Goal: Task Accomplishment & Management: Complete application form

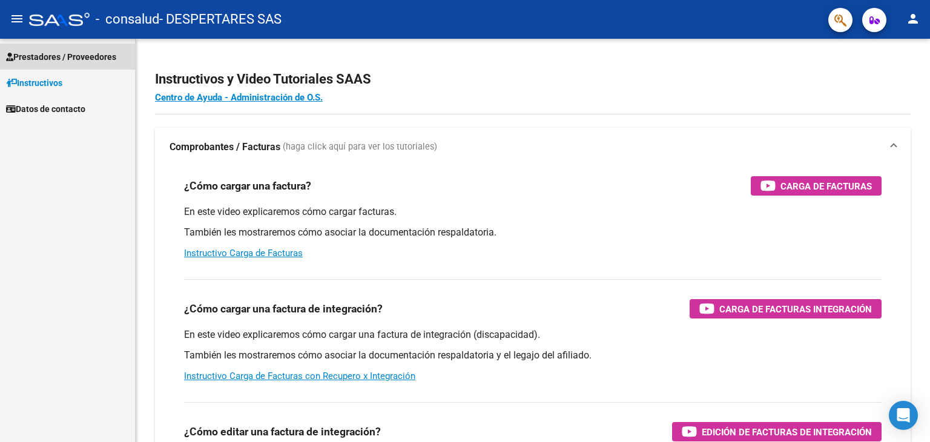
click at [77, 65] on link "Prestadores / Proveedores" at bounding box center [67, 57] width 135 height 26
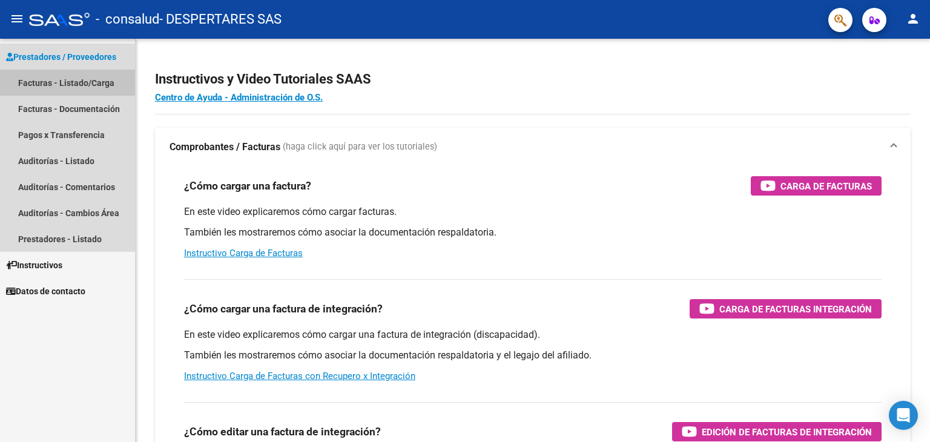
click at [74, 88] on link "Facturas - Listado/Carga" at bounding box center [67, 83] width 135 height 26
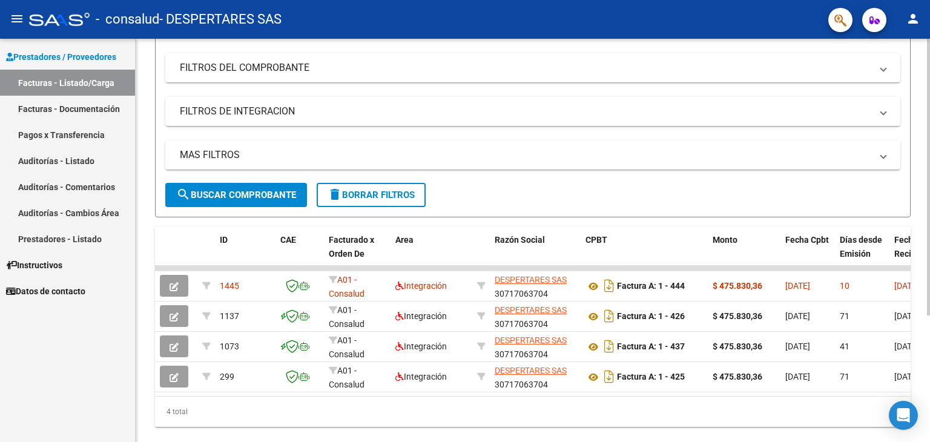
scroll to position [184, 0]
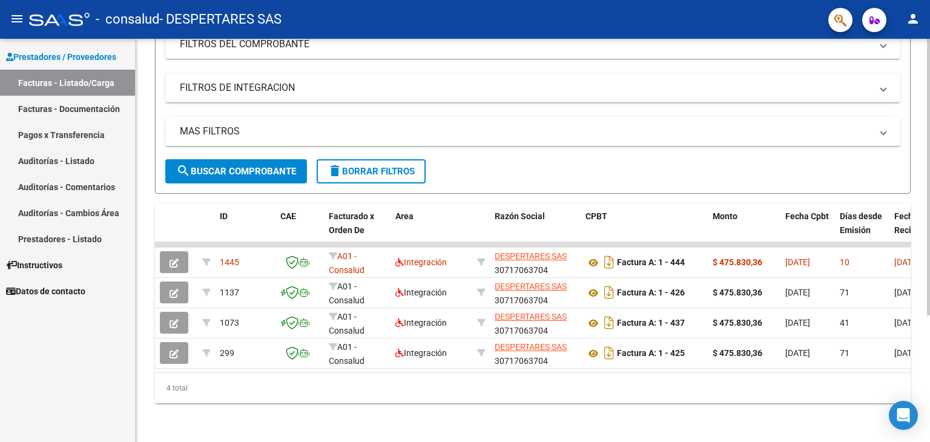
click at [928, 280] on div at bounding box center [928, 303] width 3 height 277
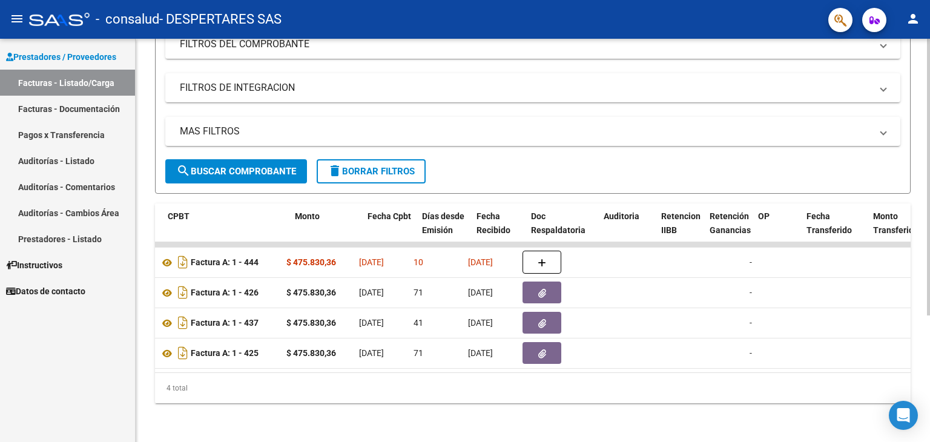
scroll to position [0, 418]
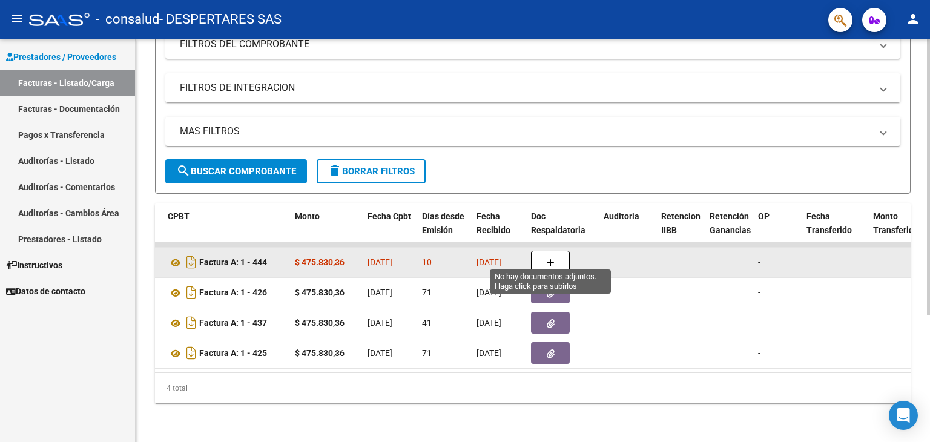
click at [548, 259] on icon "button" at bounding box center [550, 263] width 8 height 9
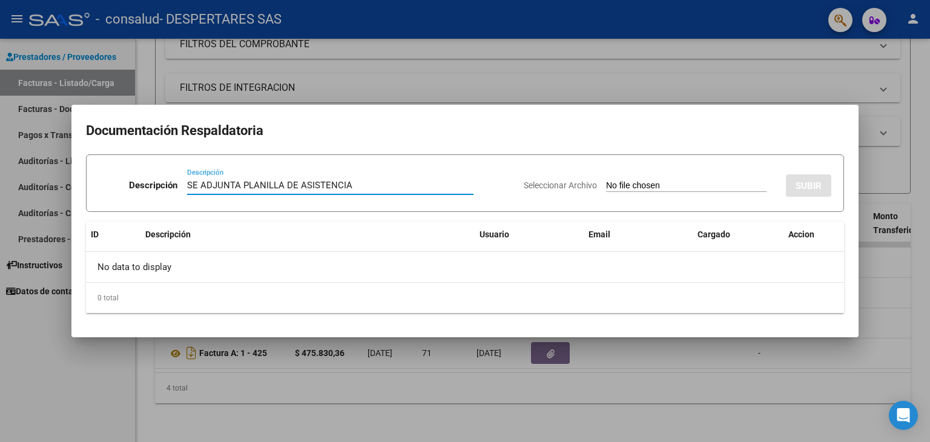
type input "SE ADJUNTA PLANILLA DE ASISTENCIA"
click at [659, 180] on app-file-uploader "Seleccionar Archivo" at bounding box center [650, 185] width 253 height 11
click at [657, 183] on input "Seleccionar Archivo" at bounding box center [686, 186] width 161 height 12
type input "C:\fakepath\P SAIE JUL STUMPF F (1).pdf"
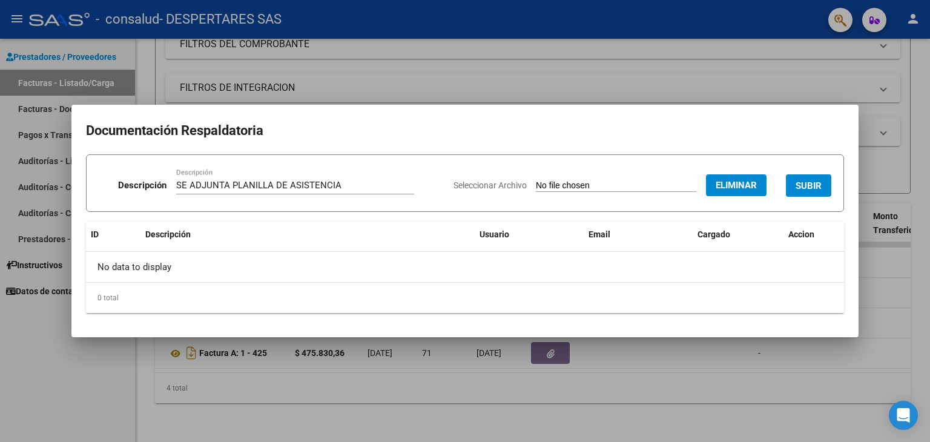
click at [813, 187] on span "SUBIR" at bounding box center [809, 185] width 26 height 11
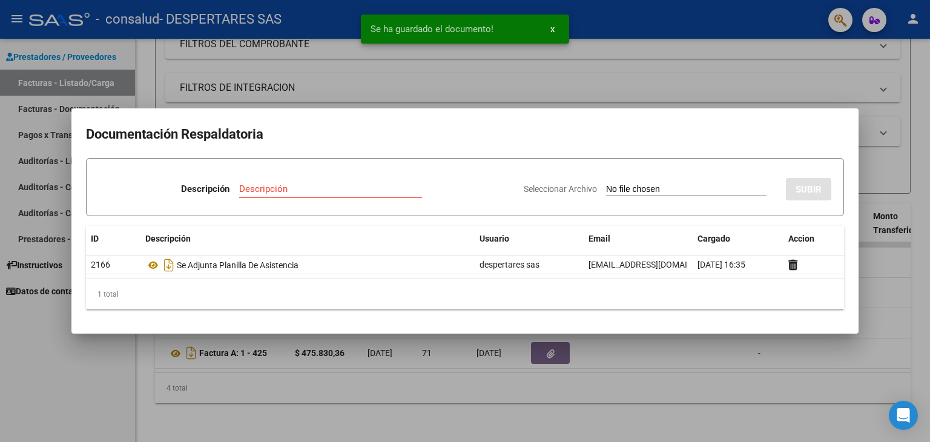
click at [729, 77] on div at bounding box center [465, 221] width 930 height 442
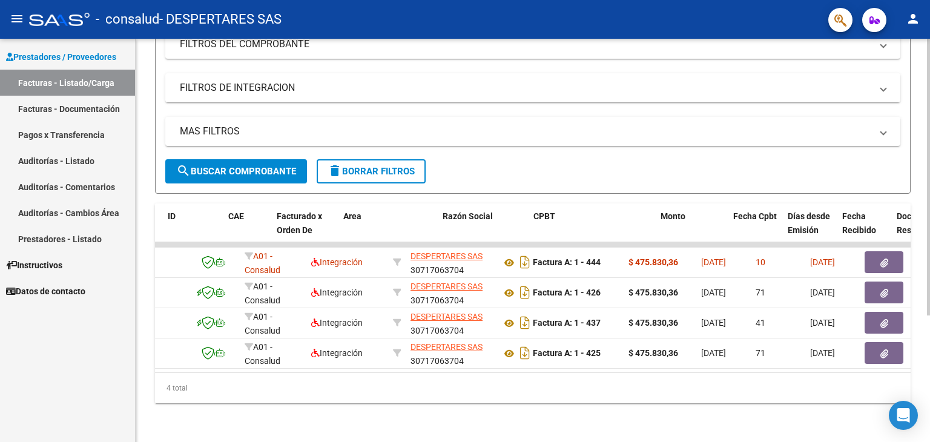
scroll to position [0, 0]
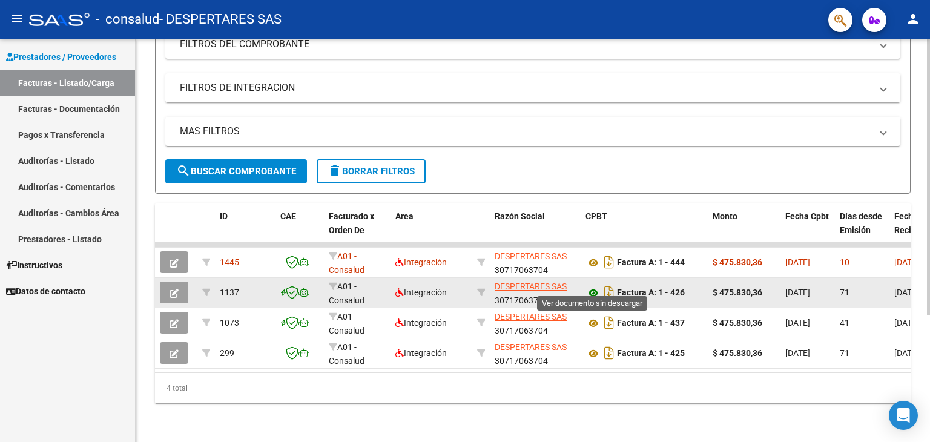
click at [594, 286] on icon at bounding box center [594, 293] width 16 height 15
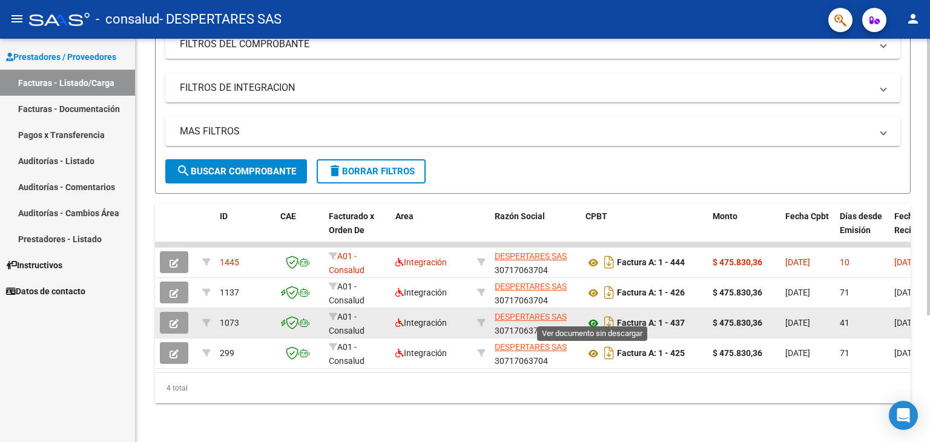
click at [595, 316] on icon at bounding box center [594, 323] width 16 height 15
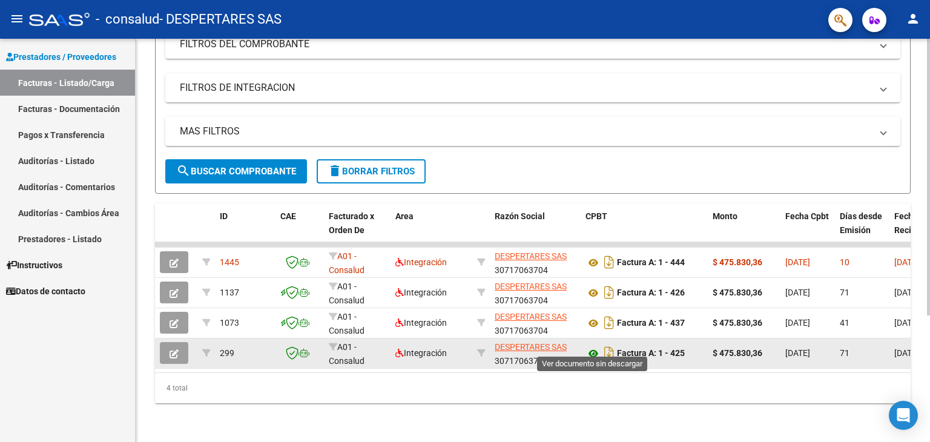
click at [595, 346] on icon at bounding box center [594, 353] width 16 height 15
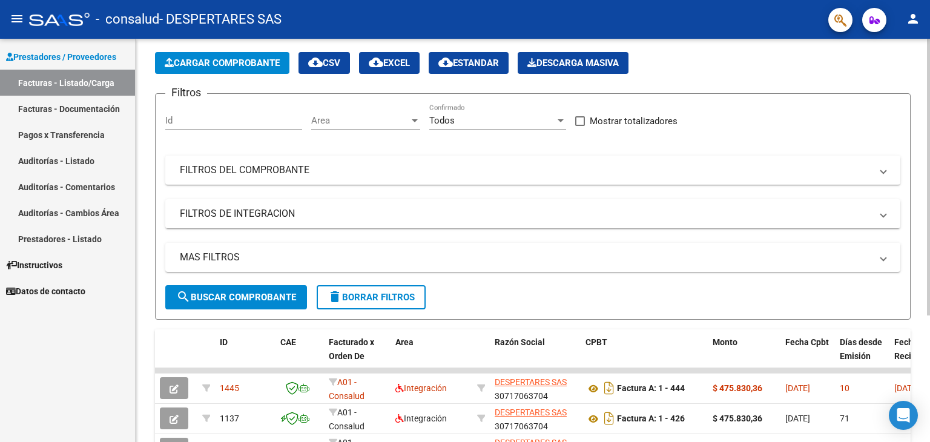
scroll to position [27, 0]
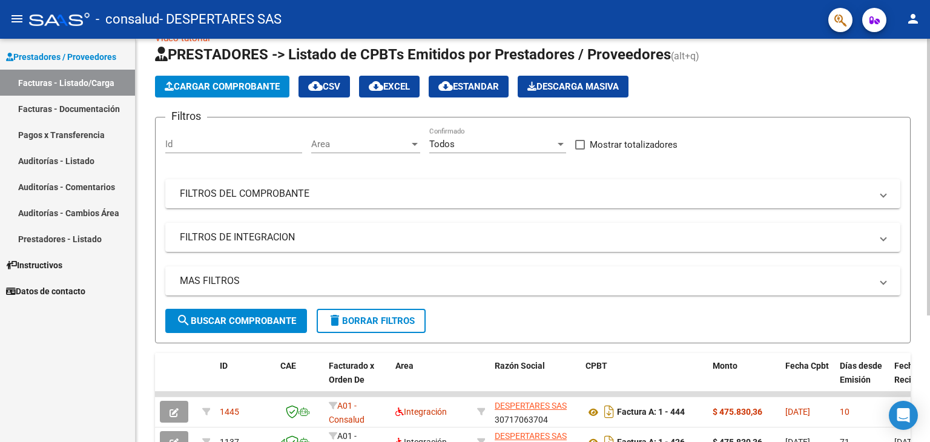
click at [919, 98] on div "Video tutorial PRESTADORES -> Listado de CPBTs Emitidos por Prestadores / Prove…" at bounding box center [535, 302] width 798 height 580
click at [206, 85] on span "Cargar Comprobante" at bounding box center [222, 86] width 115 height 11
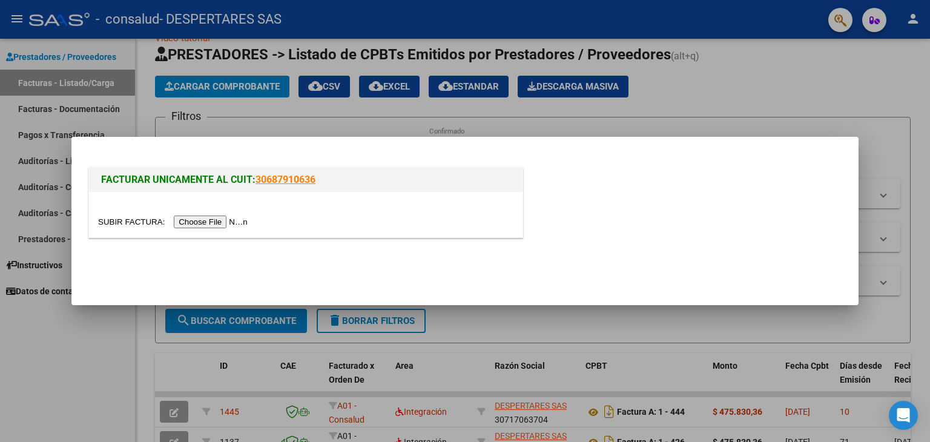
click at [213, 220] on input "file" at bounding box center [174, 222] width 153 height 13
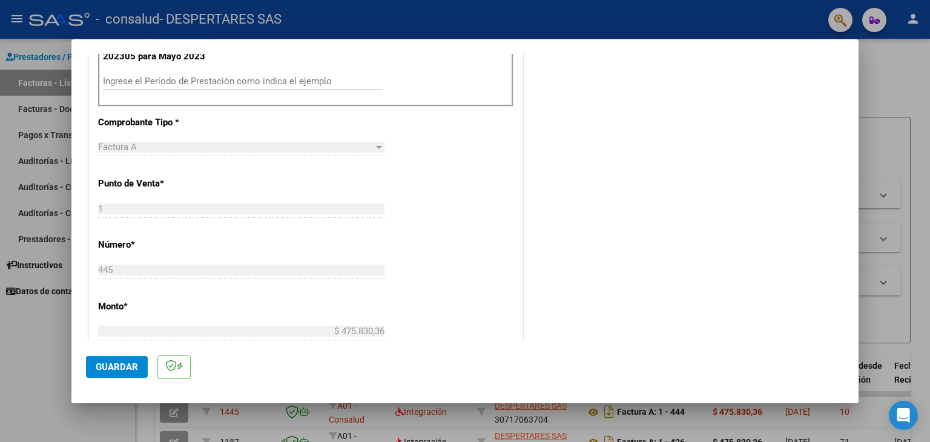
scroll to position [340, 0]
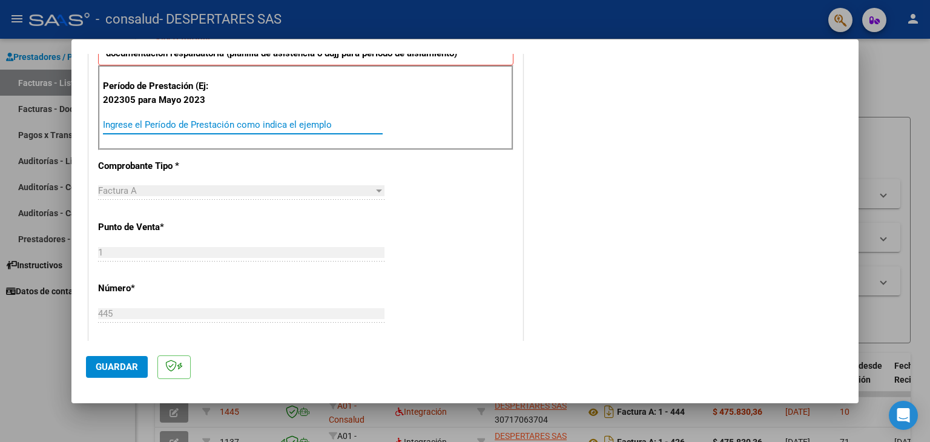
click at [211, 125] on input "Ingrese el Período de Prestación como indica el ejemplo" at bounding box center [243, 124] width 280 height 11
type input "202507"
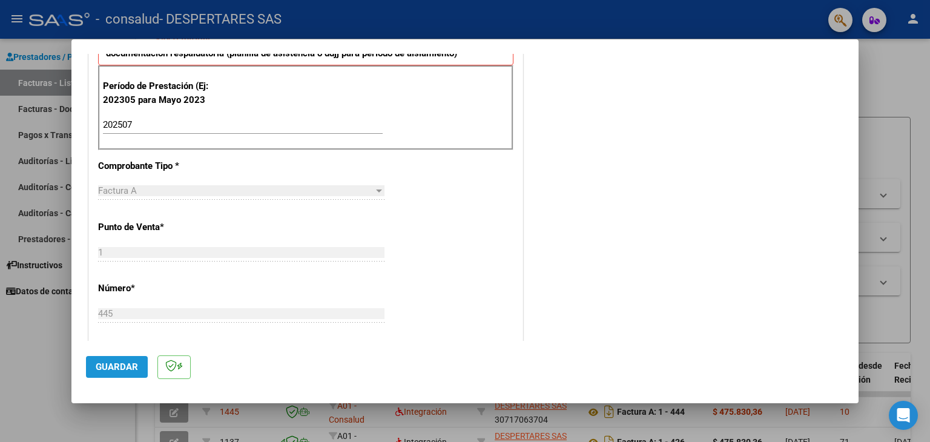
click at [117, 368] on span "Guardar" at bounding box center [117, 367] width 42 height 11
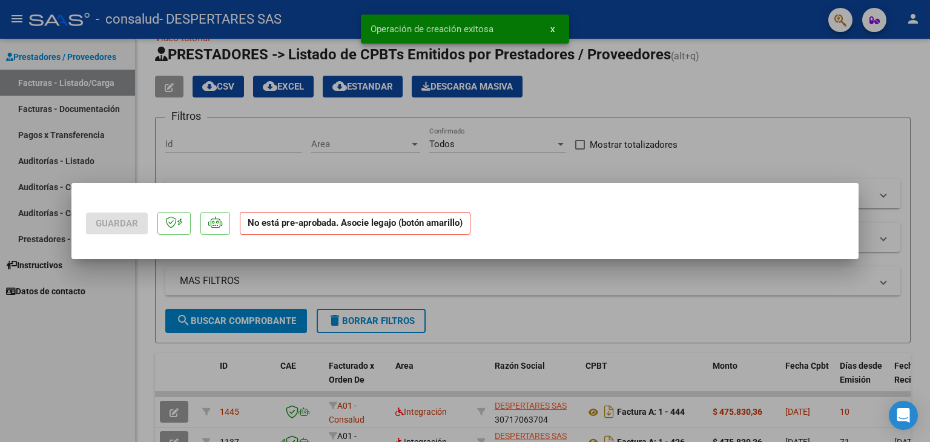
scroll to position [0, 0]
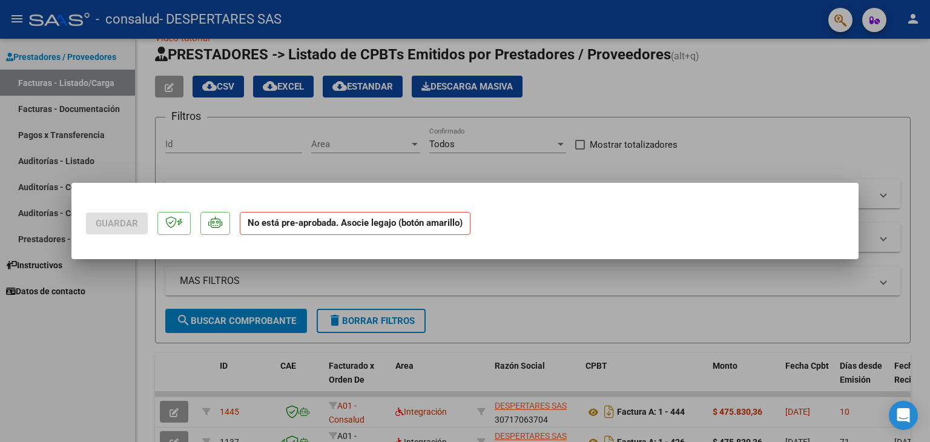
click at [290, 221] on strong "No está pre-aprobada. Asocie legajo (botón amarillo)" at bounding box center [355, 224] width 231 height 24
click at [211, 226] on icon at bounding box center [215, 222] width 14 height 12
click at [179, 223] on icon at bounding box center [180, 222] width 6 height 1
click at [274, 141] on div at bounding box center [465, 221] width 930 height 442
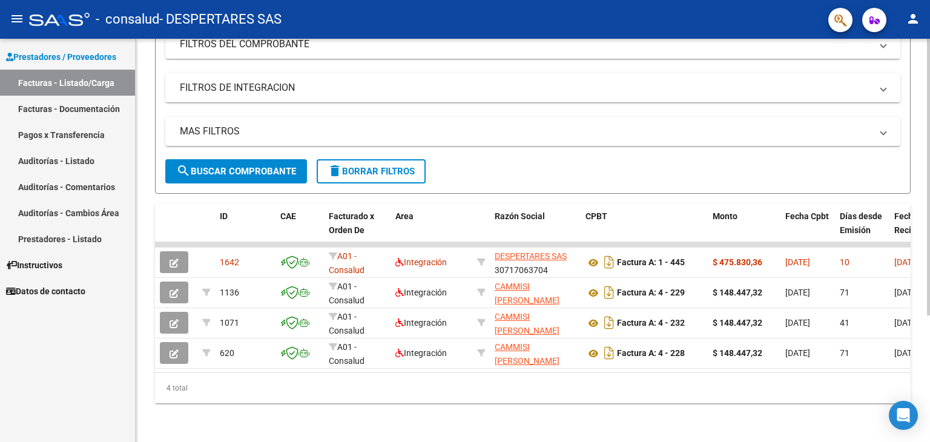
scroll to position [184, 0]
click at [928, 283] on div at bounding box center [928, 303] width 3 height 277
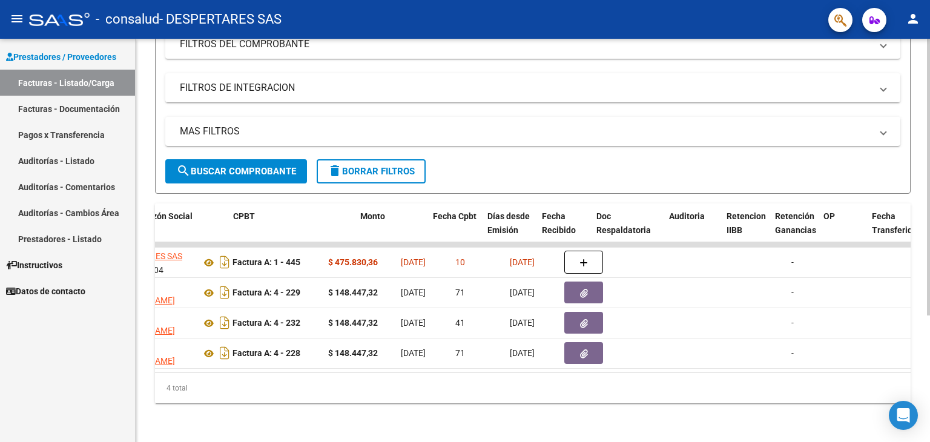
scroll to position [0, 347]
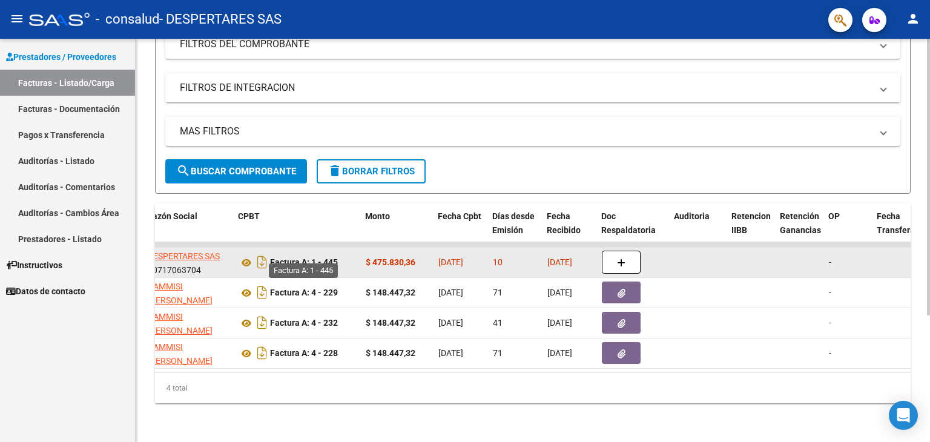
click at [308, 258] on strong "Factura A: 1 - 445" at bounding box center [304, 263] width 68 height 10
click at [247, 256] on icon at bounding box center [247, 263] width 16 height 15
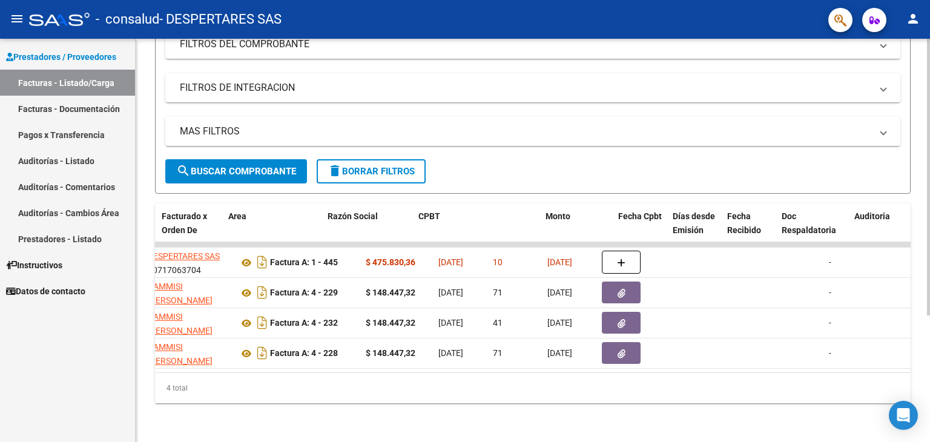
scroll to position [0, 0]
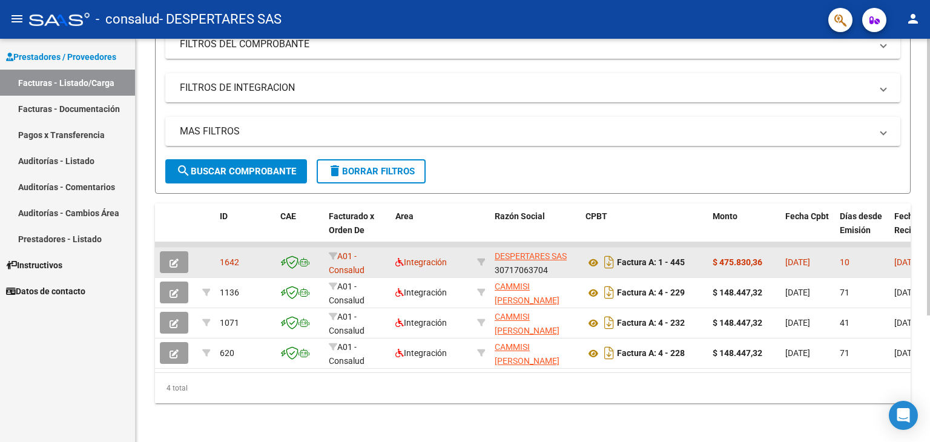
click at [171, 257] on span "button" at bounding box center [174, 262] width 9 height 11
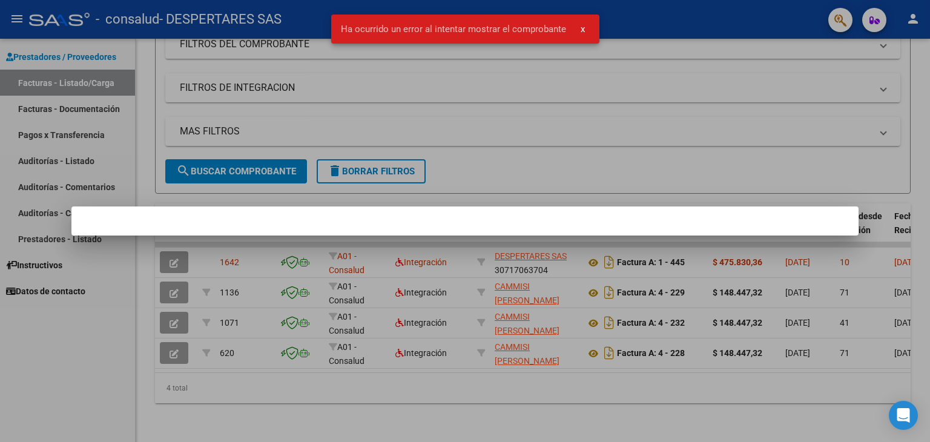
click at [351, 90] on div at bounding box center [465, 221] width 930 height 442
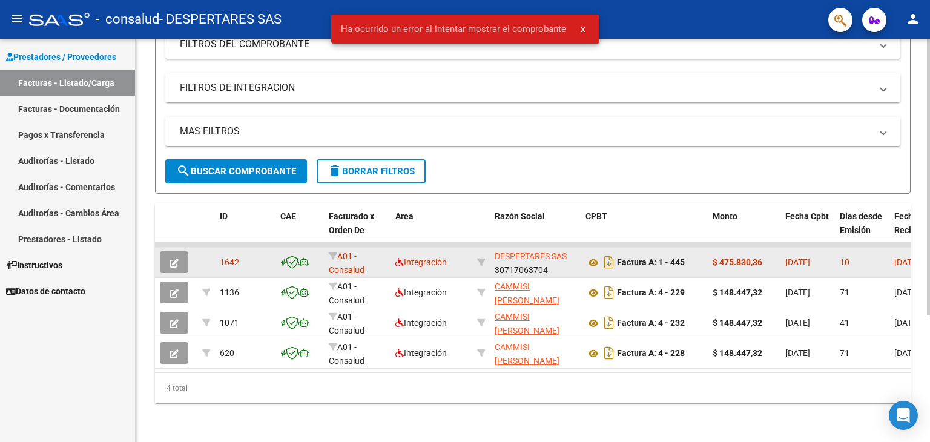
click at [177, 259] on icon "button" at bounding box center [174, 263] width 9 height 9
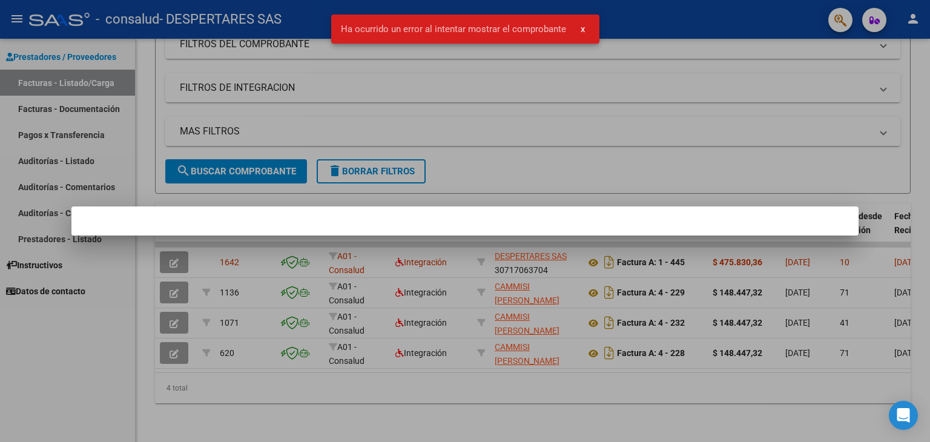
click at [233, 95] on div at bounding box center [465, 221] width 930 height 442
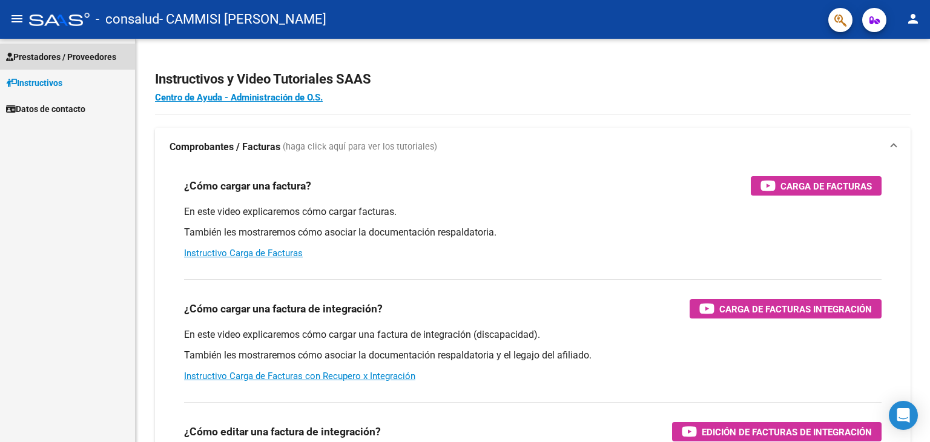
click at [71, 59] on span "Prestadores / Proveedores" at bounding box center [61, 56] width 110 height 13
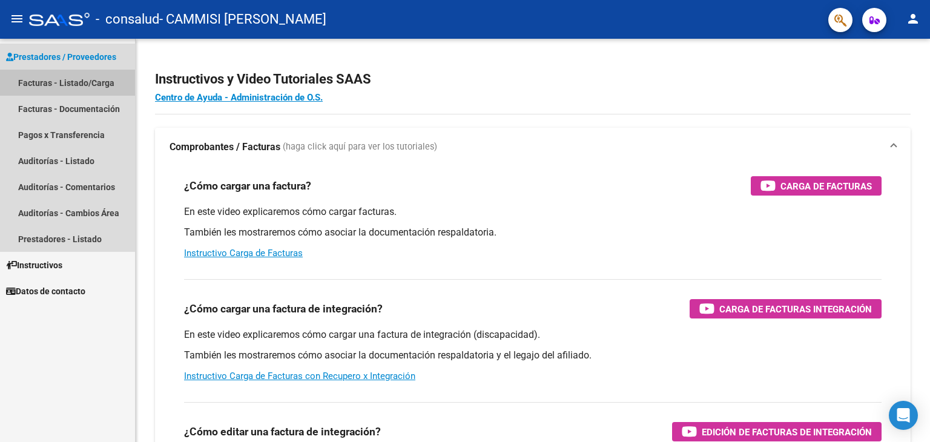
click at [71, 78] on link "Facturas - Listado/Carga" at bounding box center [67, 83] width 135 height 26
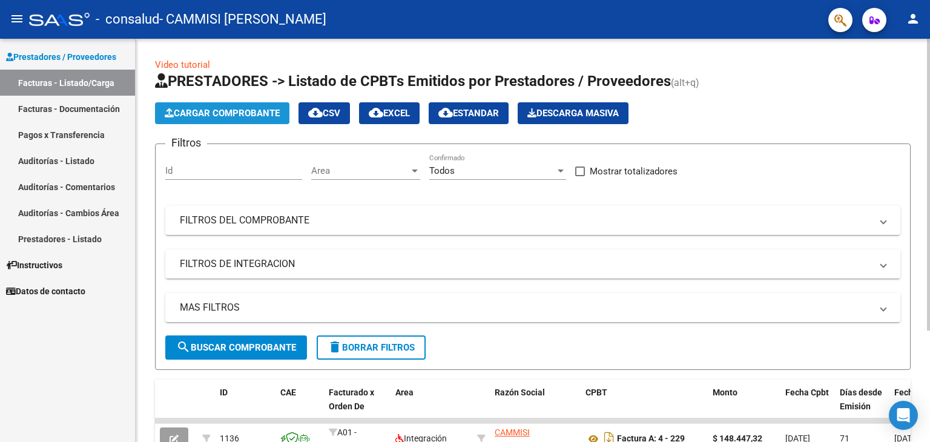
click at [234, 111] on span "Cargar Comprobante" at bounding box center [222, 113] width 115 height 11
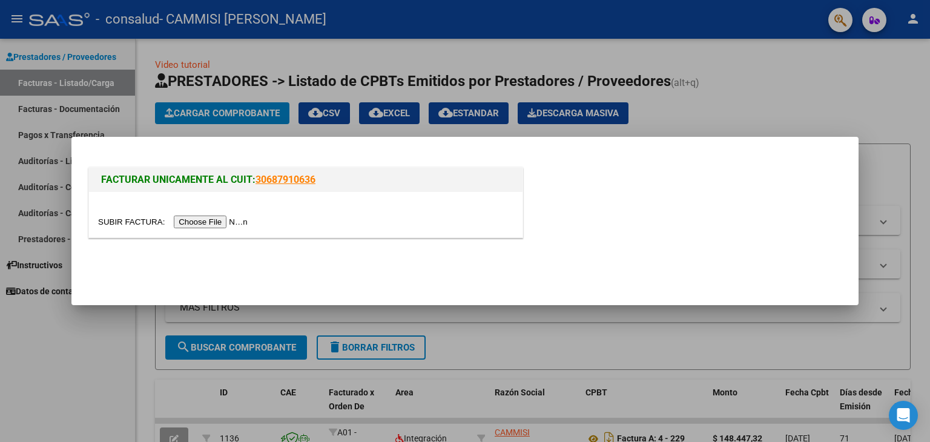
click at [217, 223] on input "file" at bounding box center [174, 222] width 153 height 13
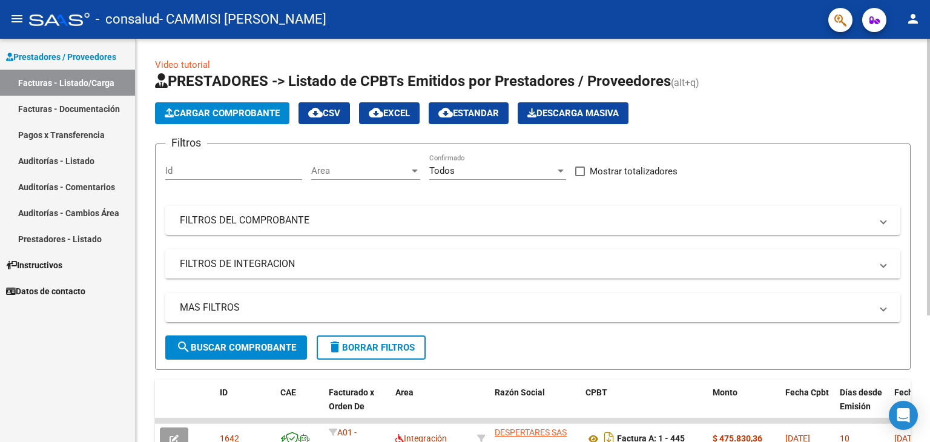
scroll to position [108, 0]
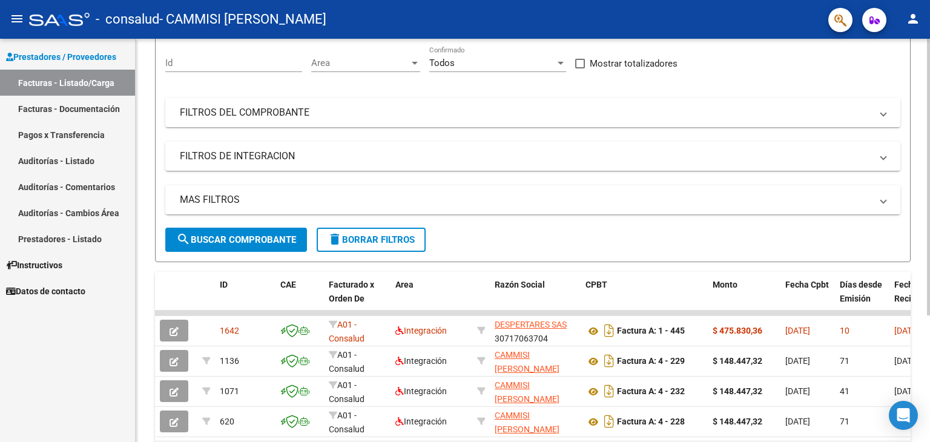
click at [930, 226] on div at bounding box center [928, 254] width 3 height 277
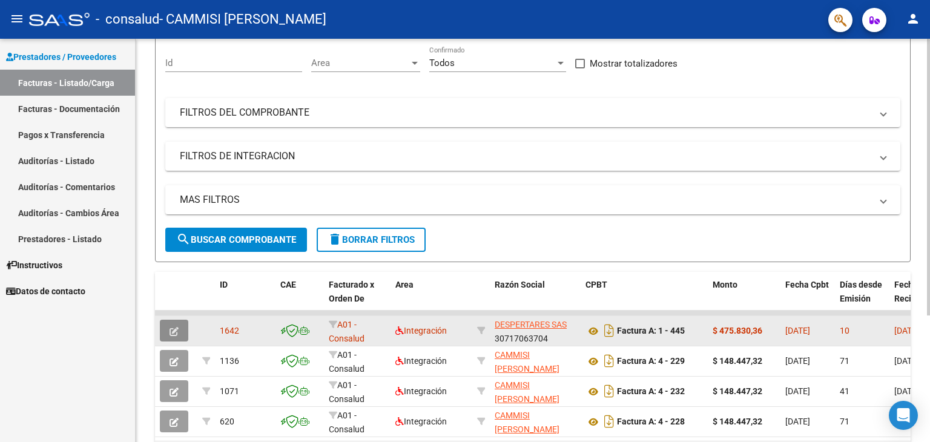
click at [179, 333] on button "button" at bounding box center [174, 331] width 28 height 22
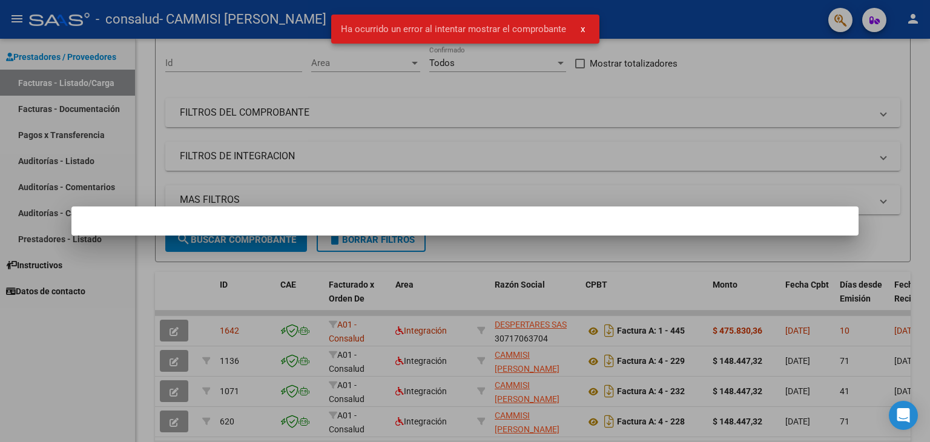
click at [477, 147] on div at bounding box center [465, 221] width 930 height 442
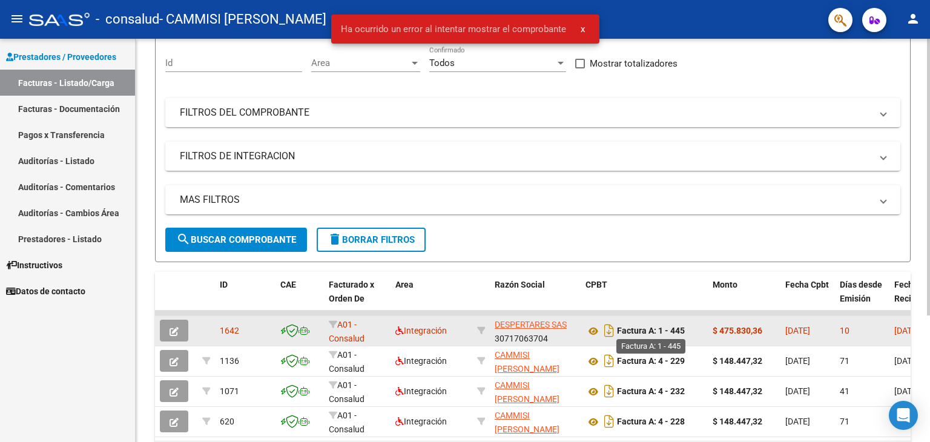
click at [637, 333] on strong "Factura A: 1 - 445" at bounding box center [651, 331] width 68 height 10
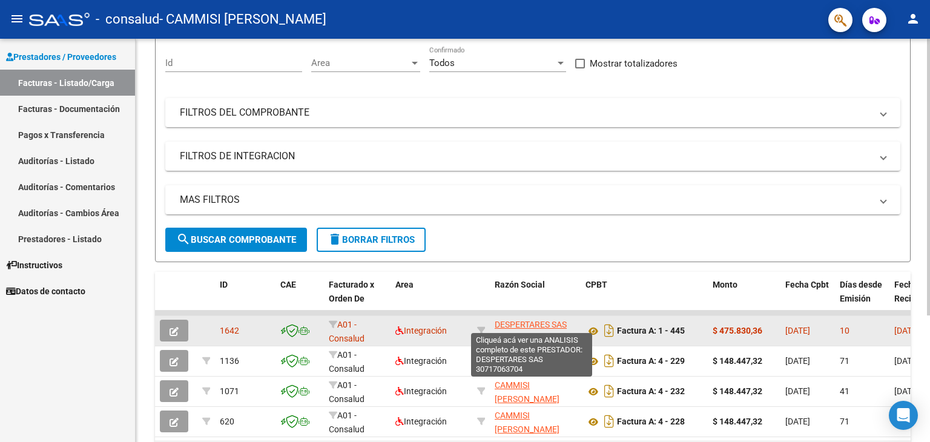
click at [521, 325] on span "DESPERTARES SAS" at bounding box center [531, 325] width 72 height 10
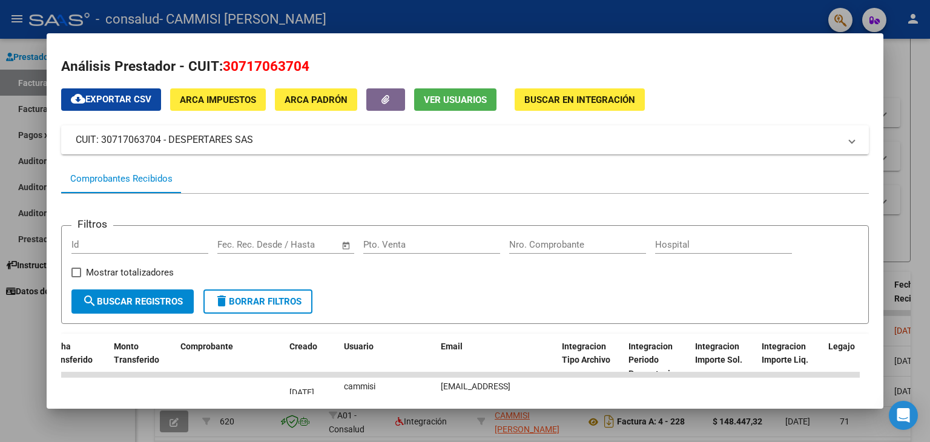
scroll to position [1, 0]
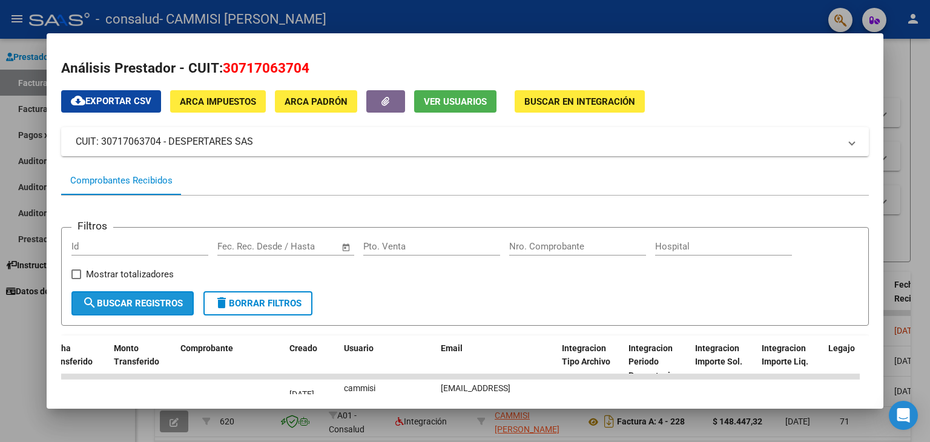
click at [168, 309] on button "search Buscar Registros" at bounding box center [132, 303] width 122 height 24
click at [587, 103] on span "Buscar en Integración" at bounding box center [580, 101] width 111 height 11
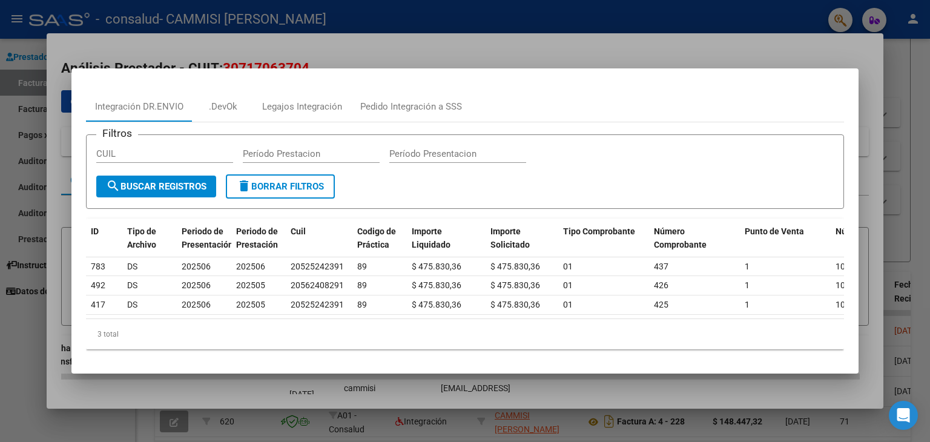
click at [803, 40] on div at bounding box center [465, 221] width 930 height 442
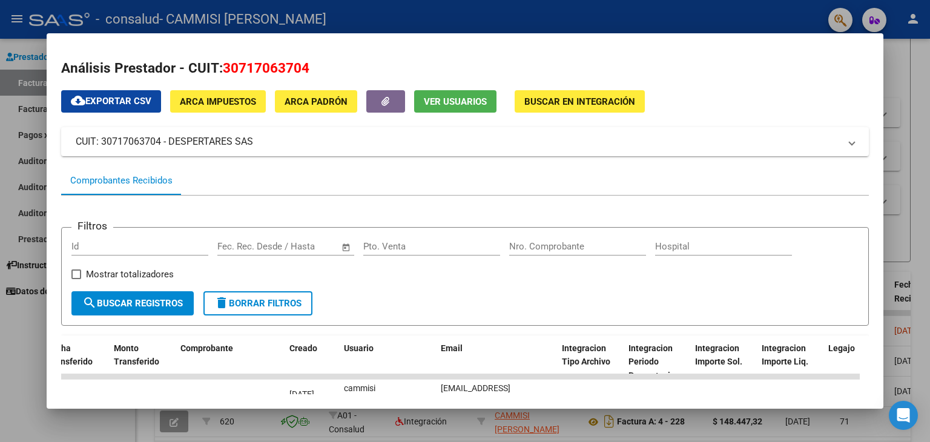
click at [899, 59] on div at bounding box center [465, 221] width 930 height 442
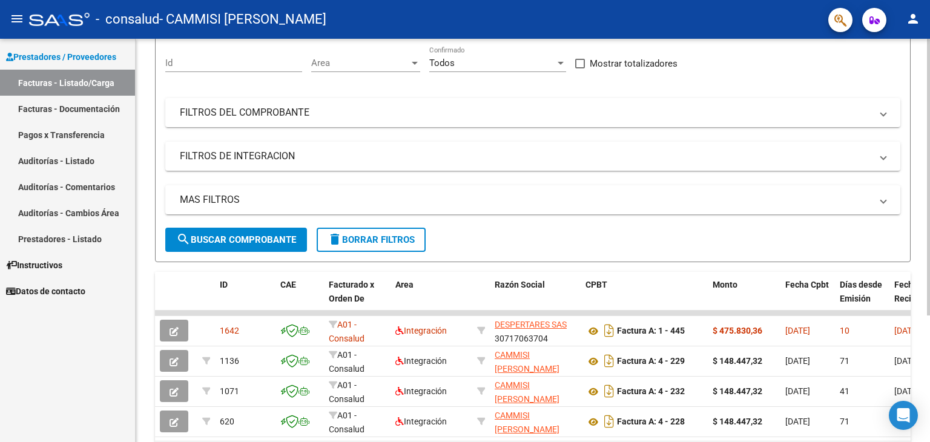
scroll to position [184, 0]
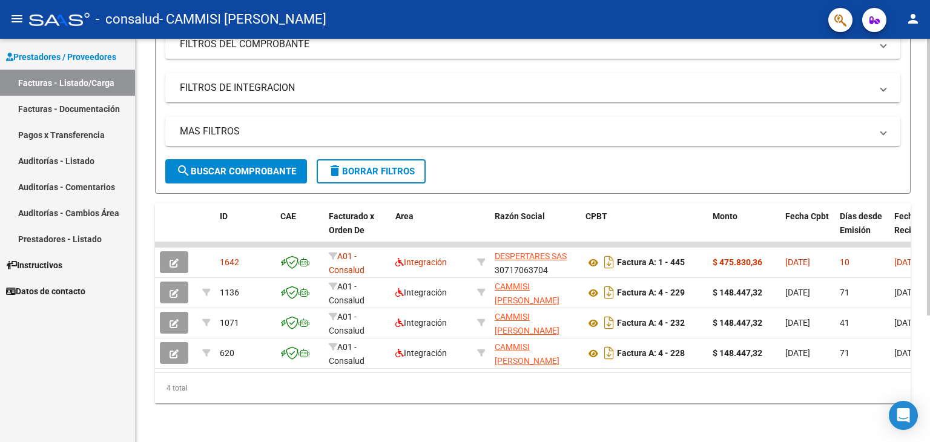
click at [930, 342] on div at bounding box center [928, 303] width 3 height 277
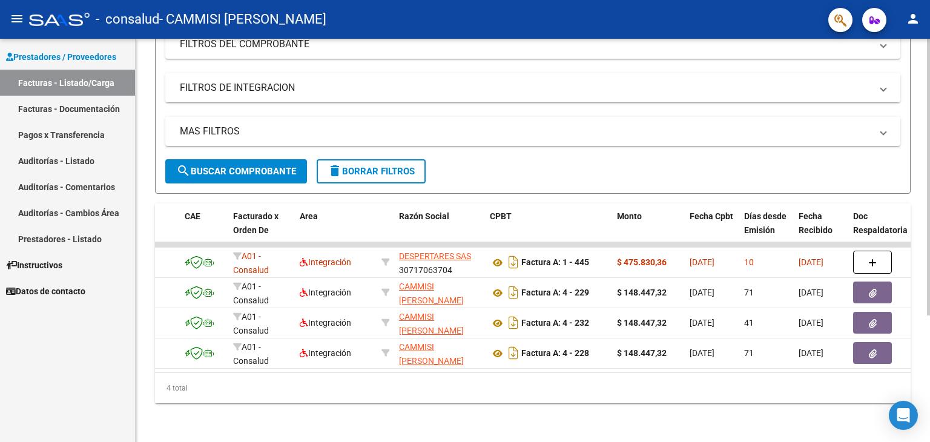
scroll to position [0, 0]
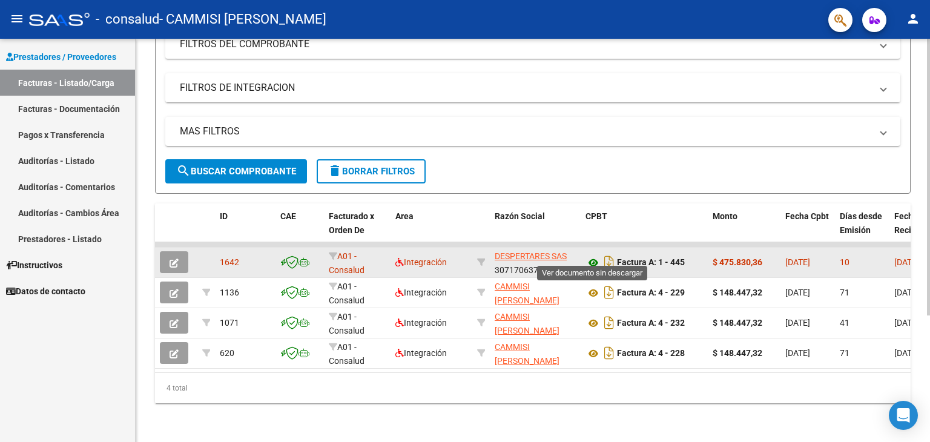
click at [596, 256] on icon at bounding box center [594, 263] width 16 height 15
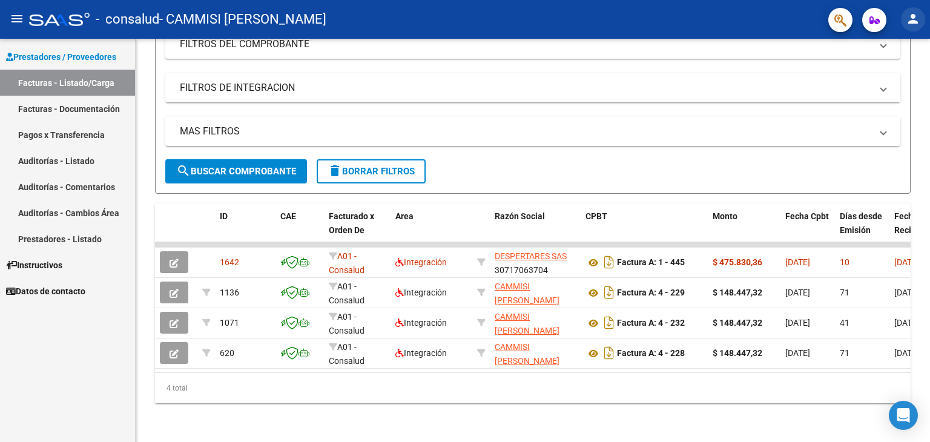
click at [916, 14] on mat-icon "person" at bounding box center [913, 19] width 15 height 15
click at [893, 51] on button "person Mi Perfil" at bounding box center [889, 50] width 74 height 29
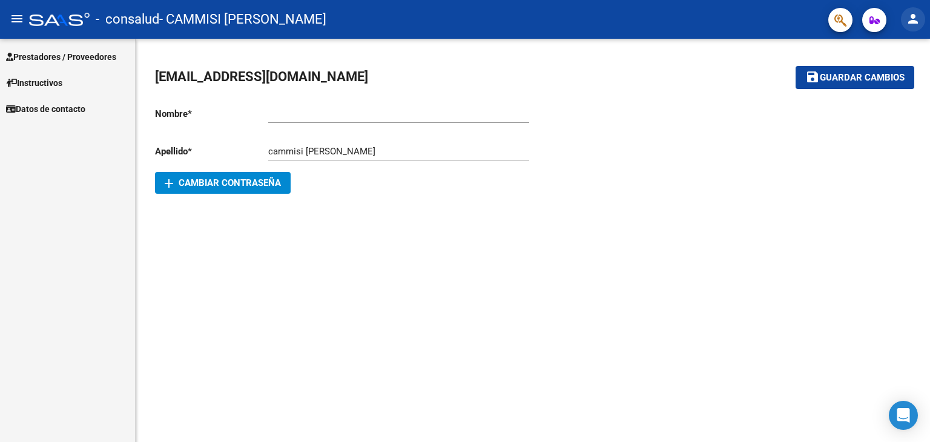
click at [915, 13] on mat-icon "person" at bounding box center [913, 19] width 15 height 15
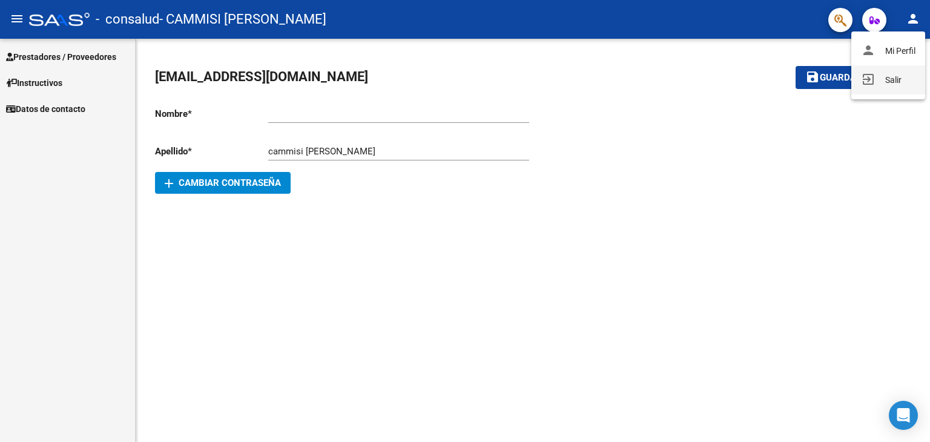
click at [901, 74] on button "exit_to_app Salir" at bounding box center [889, 79] width 74 height 29
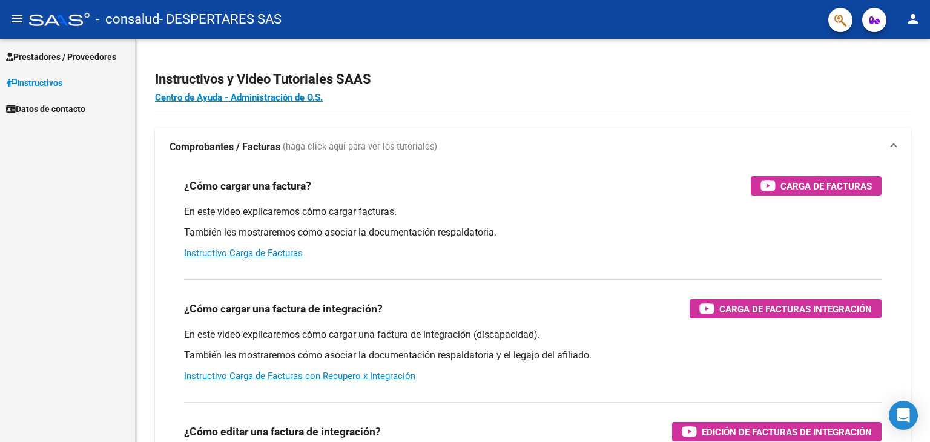
click at [54, 50] on span "Prestadores / Proveedores" at bounding box center [61, 56] width 110 height 13
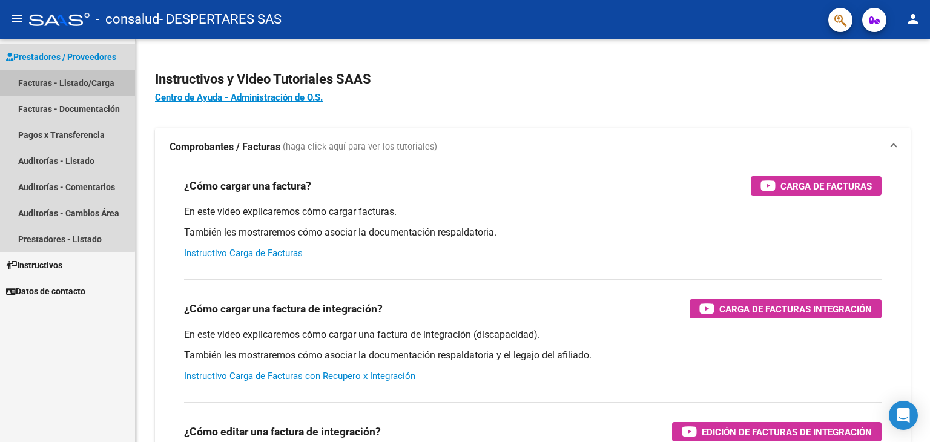
click at [57, 83] on link "Facturas - Listado/Carga" at bounding box center [67, 83] width 135 height 26
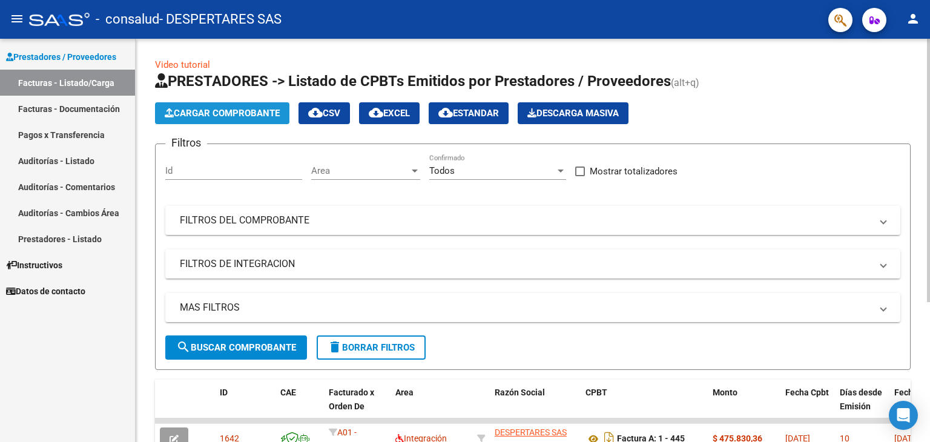
click at [191, 114] on span "Cargar Comprobante" at bounding box center [222, 113] width 115 height 11
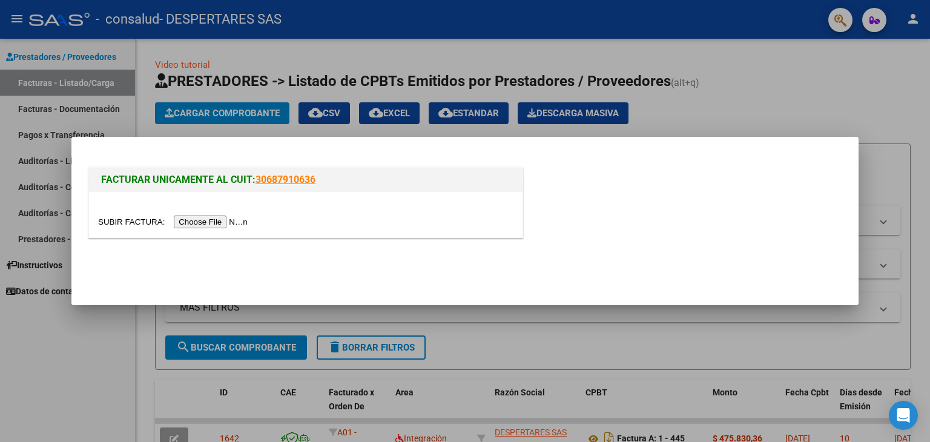
click at [233, 223] on input "file" at bounding box center [174, 222] width 153 height 13
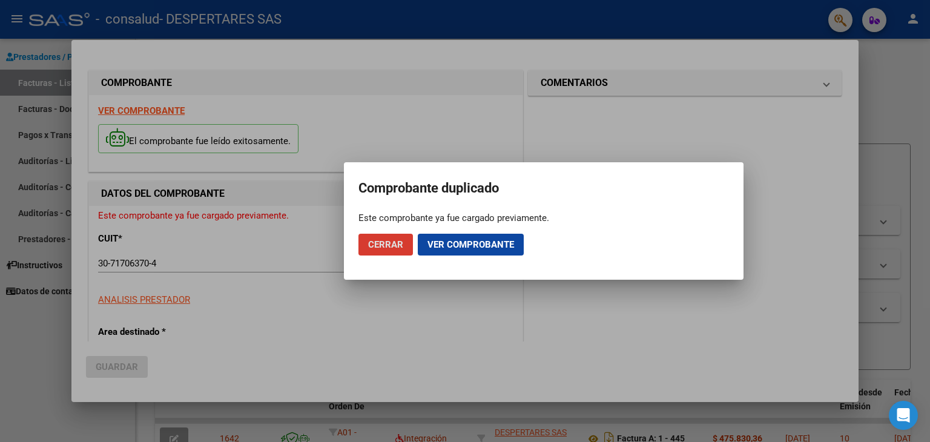
click at [397, 243] on span "Cerrar" at bounding box center [385, 244] width 35 height 11
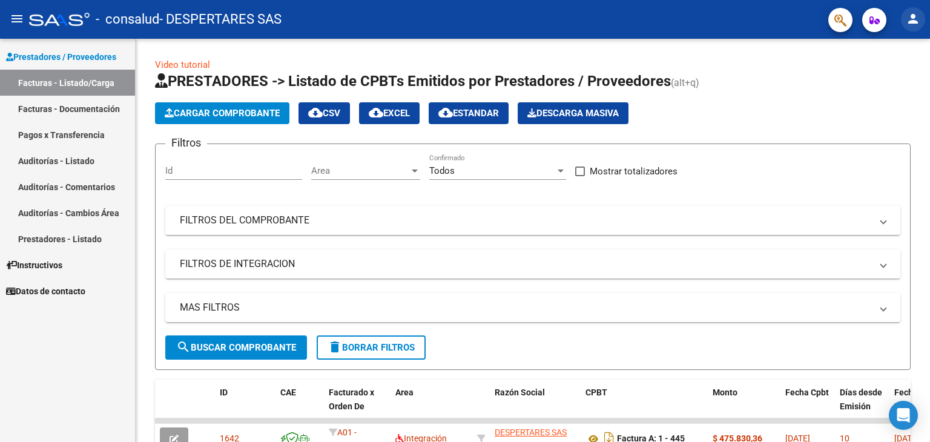
click at [914, 20] on mat-icon "person" at bounding box center [913, 19] width 15 height 15
click at [898, 74] on button "exit_to_app Salir" at bounding box center [889, 79] width 74 height 29
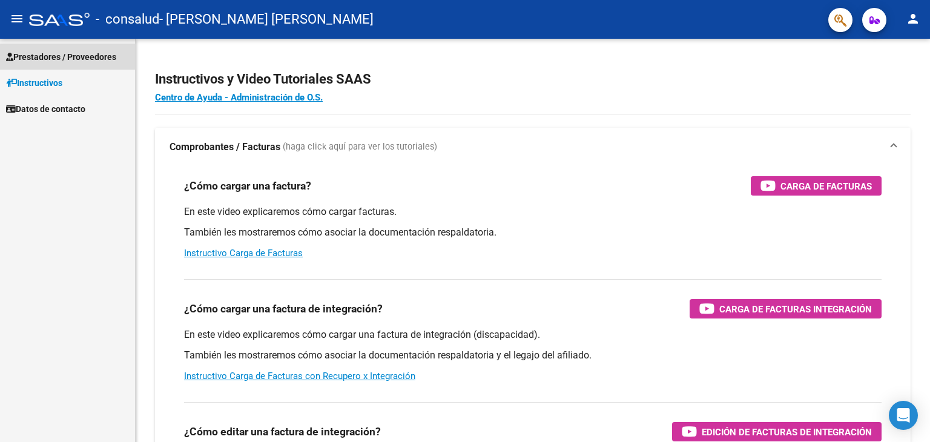
click at [35, 51] on span "Prestadores / Proveedores" at bounding box center [61, 56] width 110 height 13
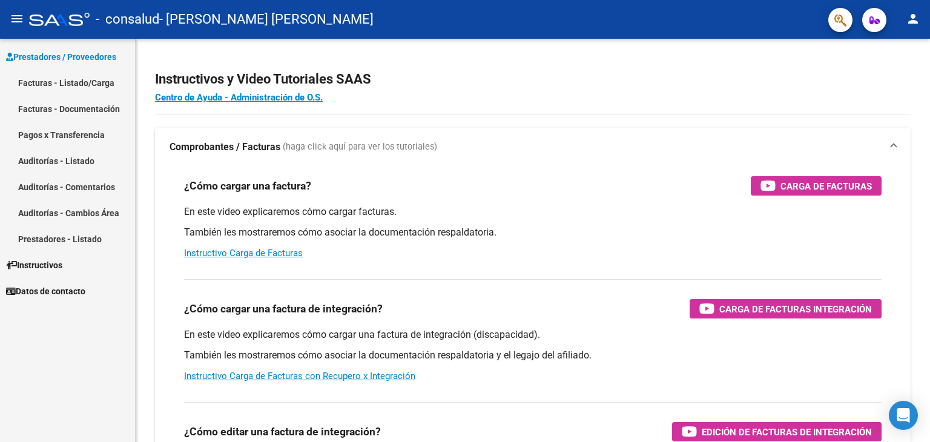
click at [73, 73] on link "Facturas - Listado/Carga" at bounding box center [67, 83] width 135 height 26
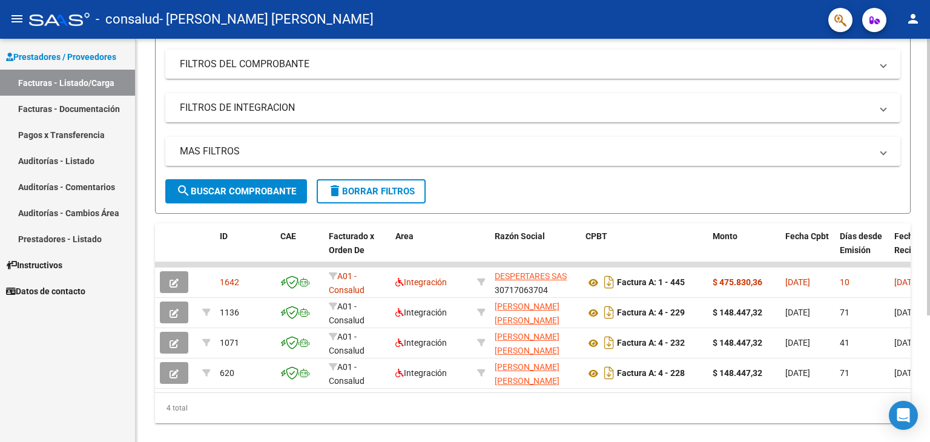
scroll to position [162, 0]
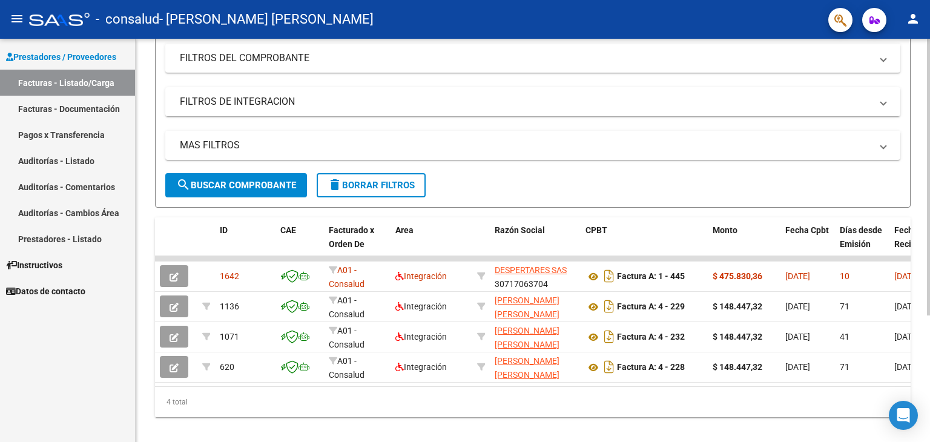
click at [930, 282] on div at bounding box center [928, 293] width 3 height 277
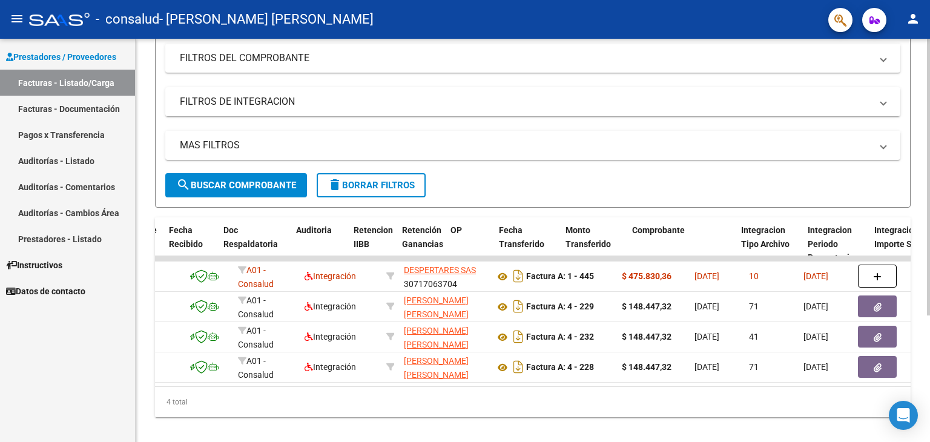
scroll to position [0, 0]
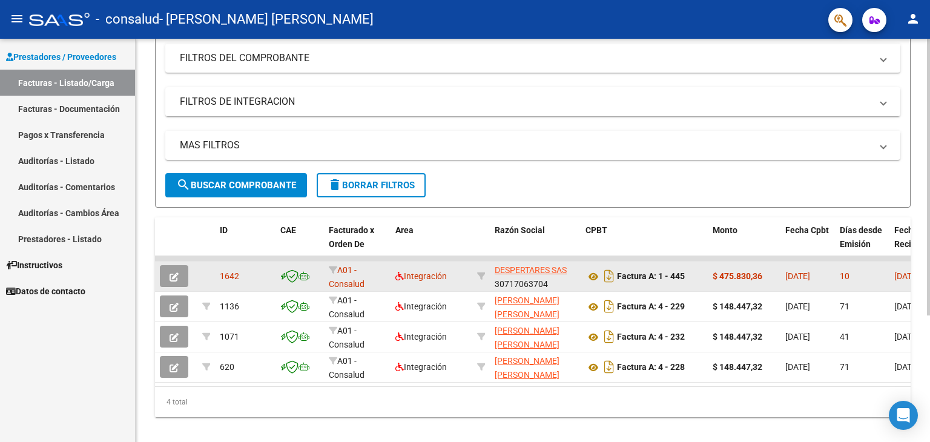
click at [179, 274] on button "button" at bounding box center [174, 276] width 28 height 22
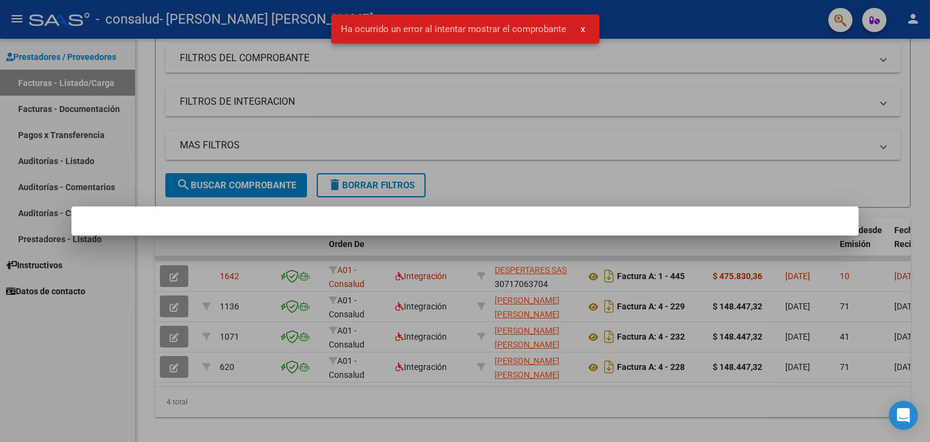
click at [294, 260] on div at bounding box center [465, 221] width 930 height 442
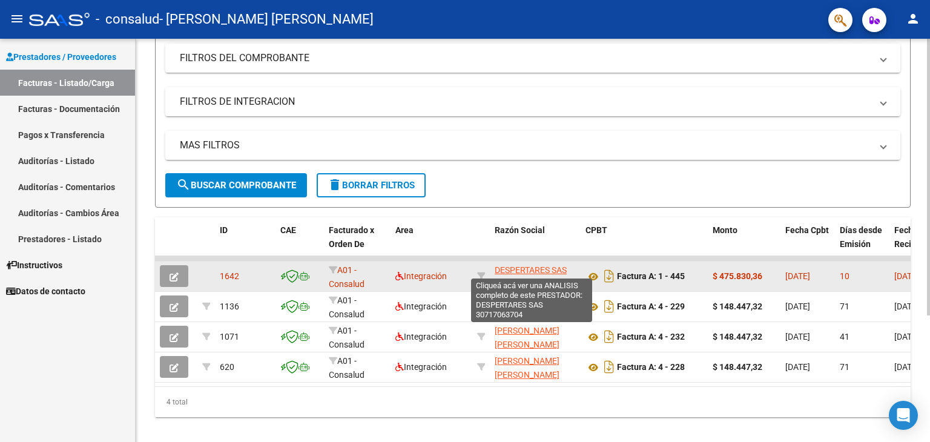
click at [500, 272] on span "DESPERTARES SAS" at bounding box center [531, 270] width 72 height 10
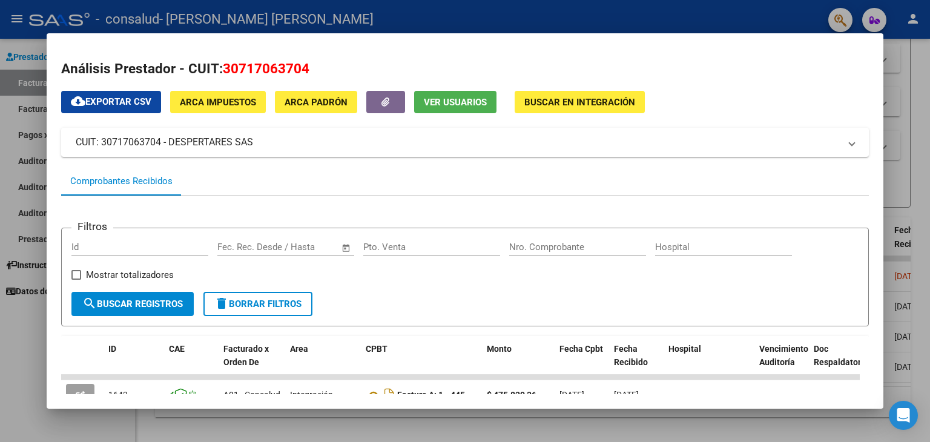
scroll to position [82, 0]
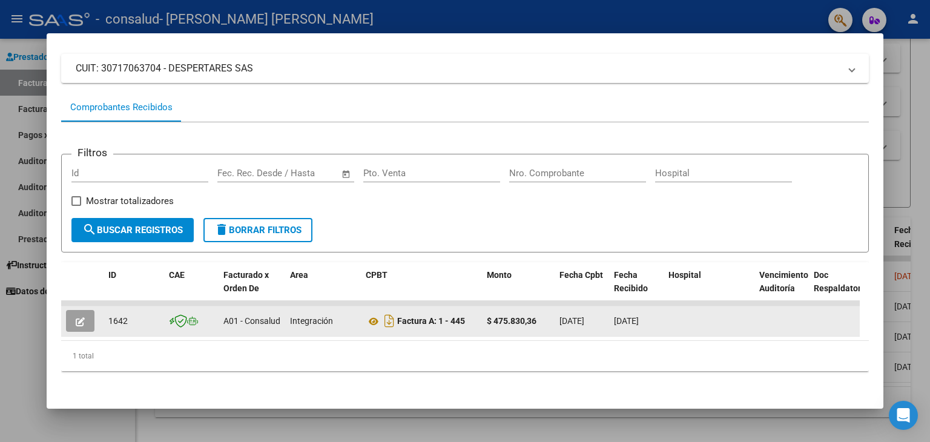
click at [83, 317] on icon "button" at bounding box center [80, 321] width 9 height 9
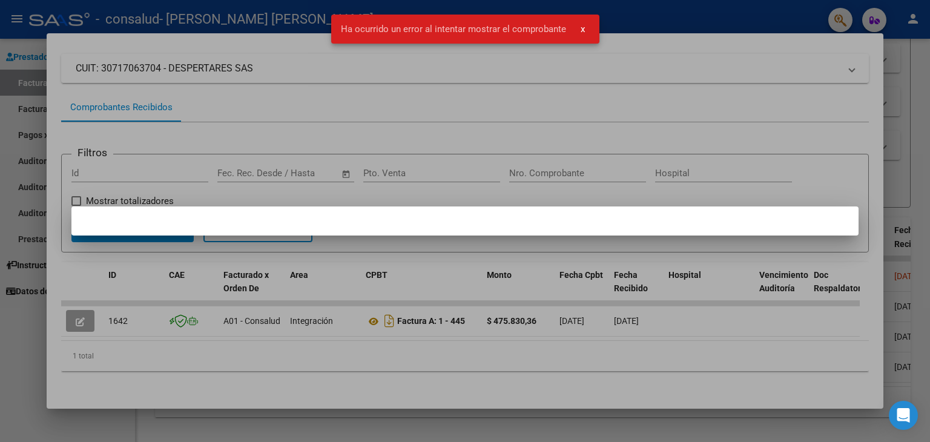
click at [482, 124] on div at bounding box center [465, 221] width 930 height 442
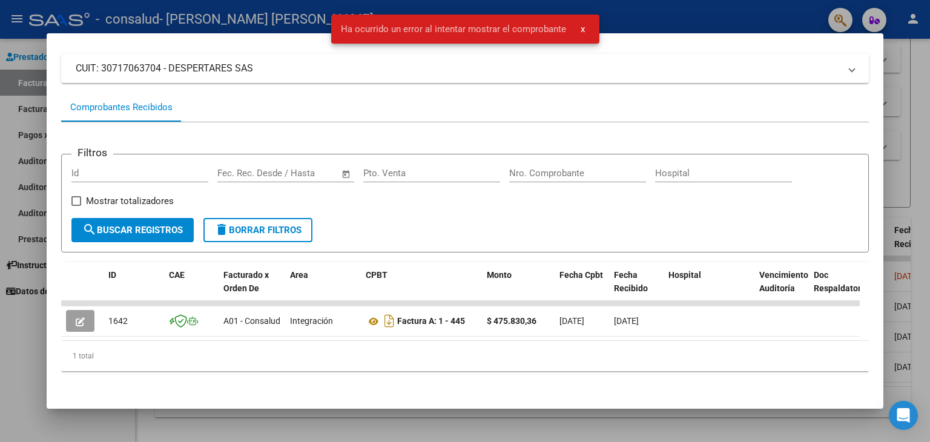
click at [899, 76] on div at bounding box center [465, 221] width 930 height 442
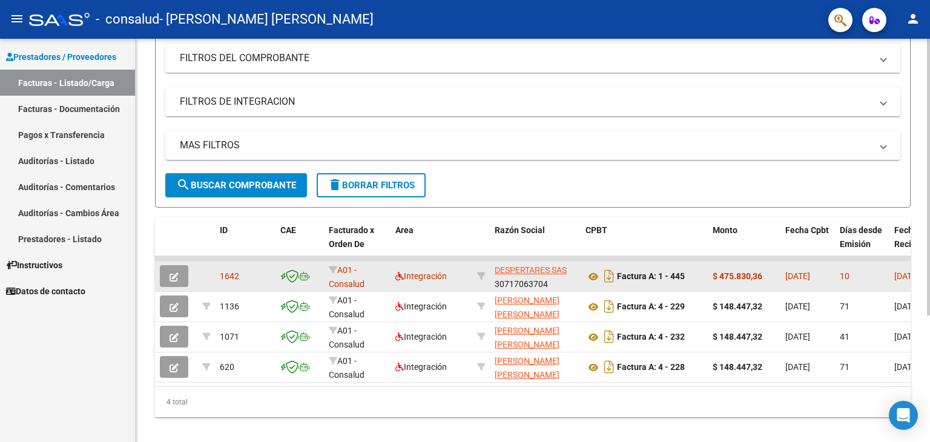
click at [164, 274] on button "button" at bounding box center [174, 276] width 28 height 22
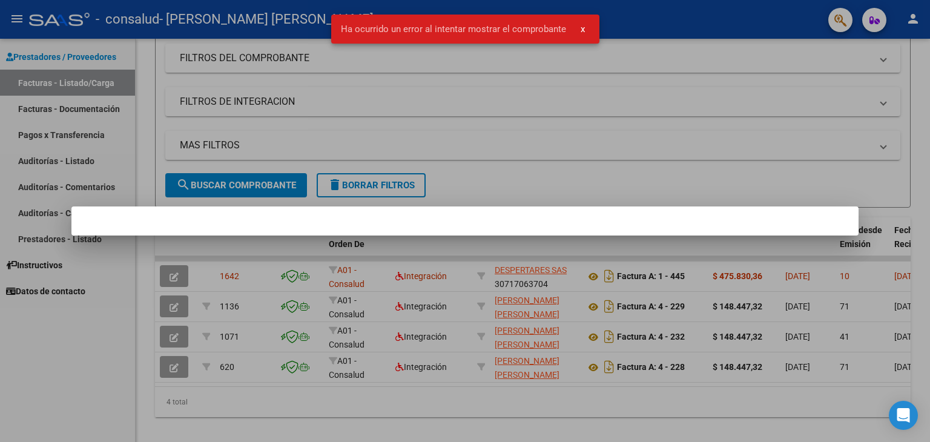
click at [612, 149] on div at bounding box center [465, 221] width 930 height 442
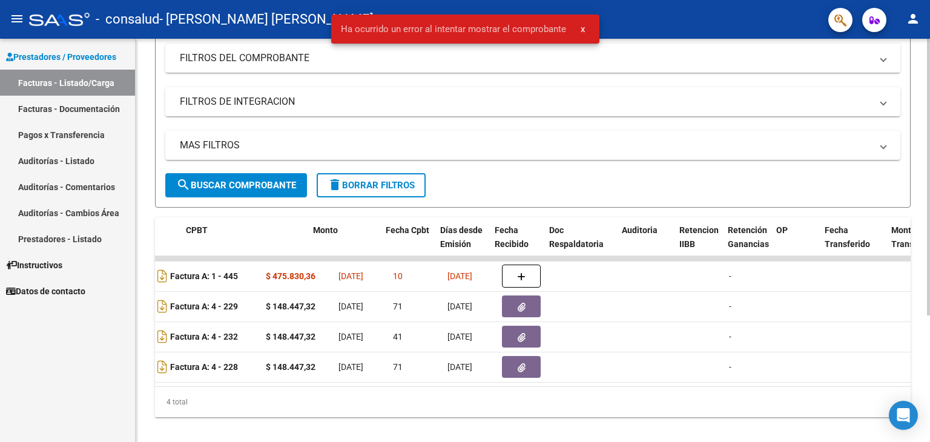
scroll to position [0, 463]
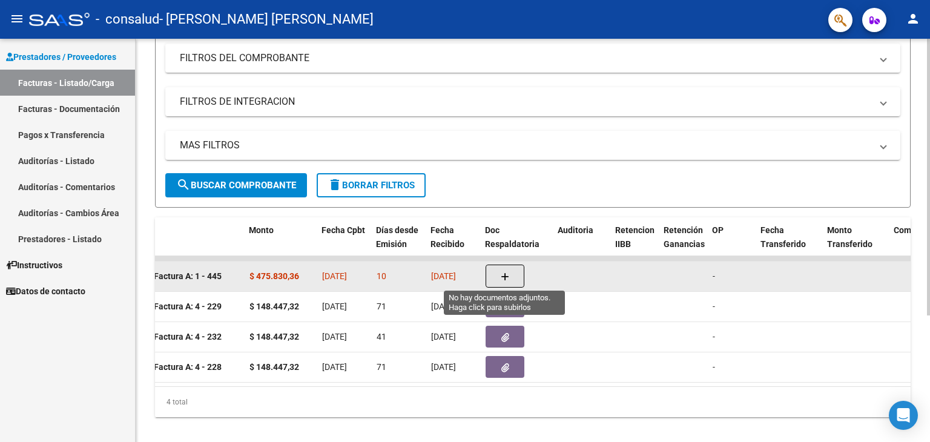
click at [504, 273] on icon "button" at bounding box center [505, 277] width 8 height 9
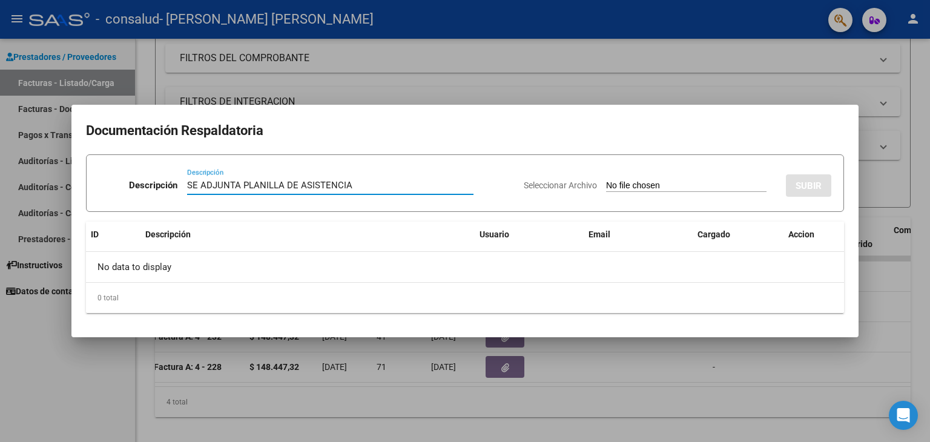
type input "SE ADJUNTA PLANILLA DE ASISTENCIA"
click at [624, 185] on input "Seleccionar Archivo" at bounding box center [686, 186] width 161 height 12
type input "C:\fakepath\P SAIE [DATE] [PERSON_NAME] .pdf"
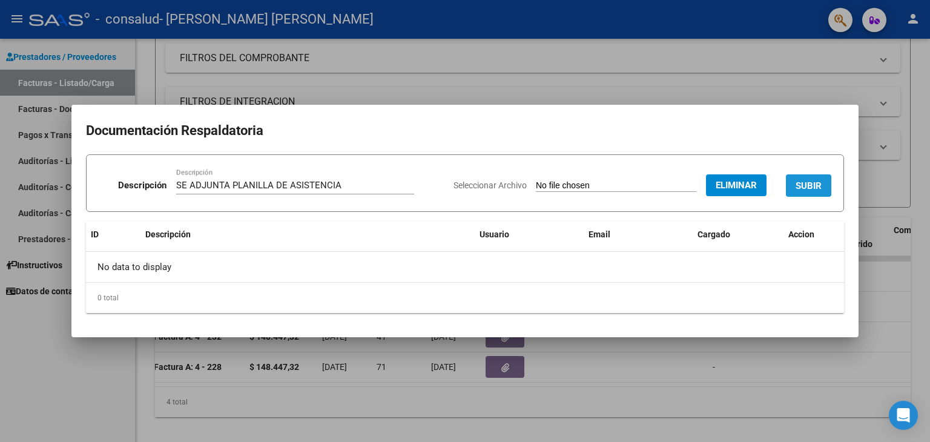
click at [820, 191] on button "SUBIR" at bounding box center [808, 185] width 45 height 22
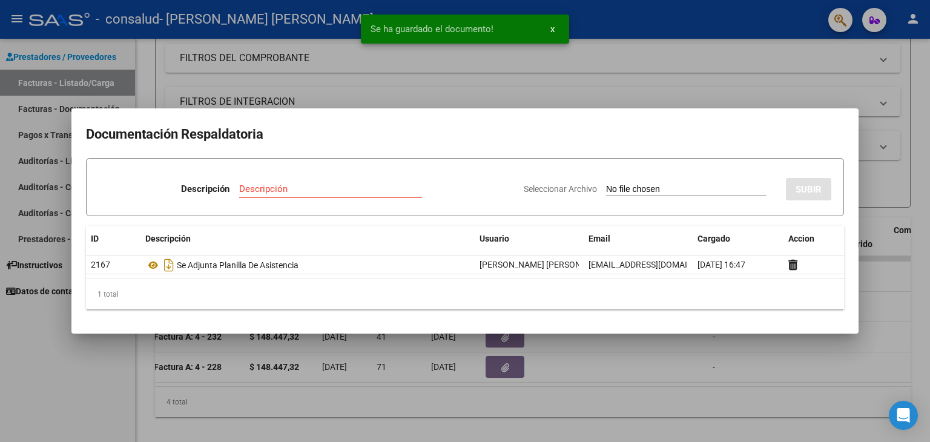
click at [752, 85] on div at bounding box center [465, 221] width 930 height 442
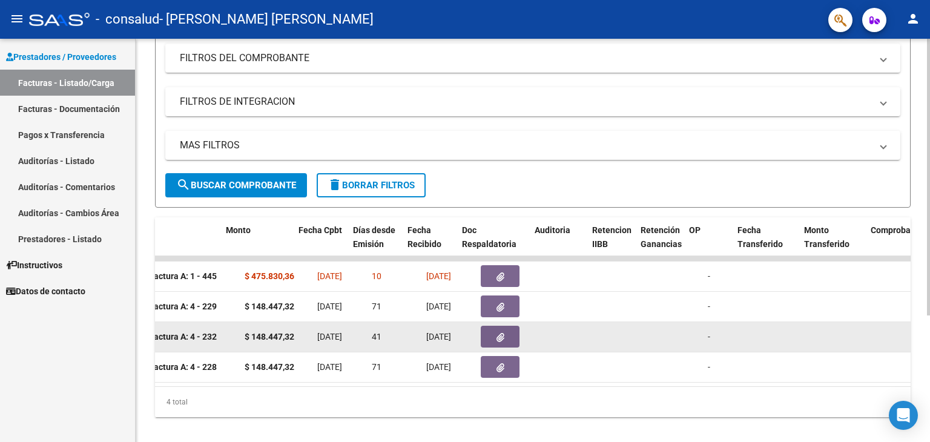
scroll to position [0, 465]
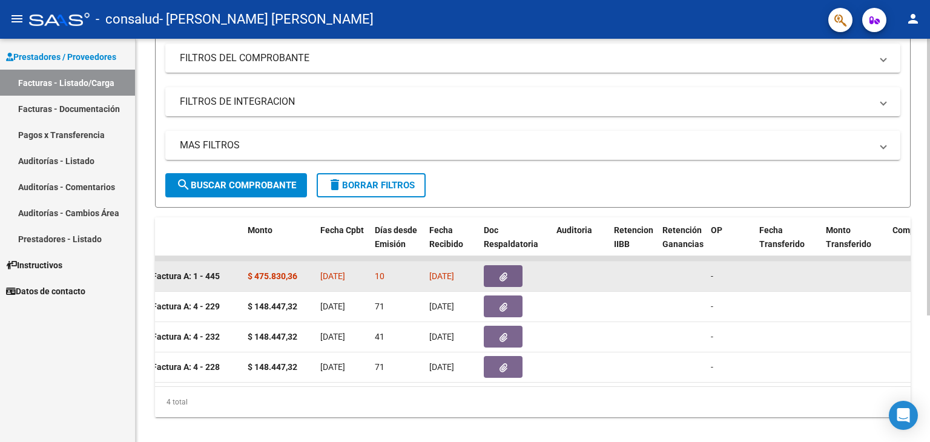
click at [498, 282] on button "button" at bounding box center [503, 276] width 39 height 22
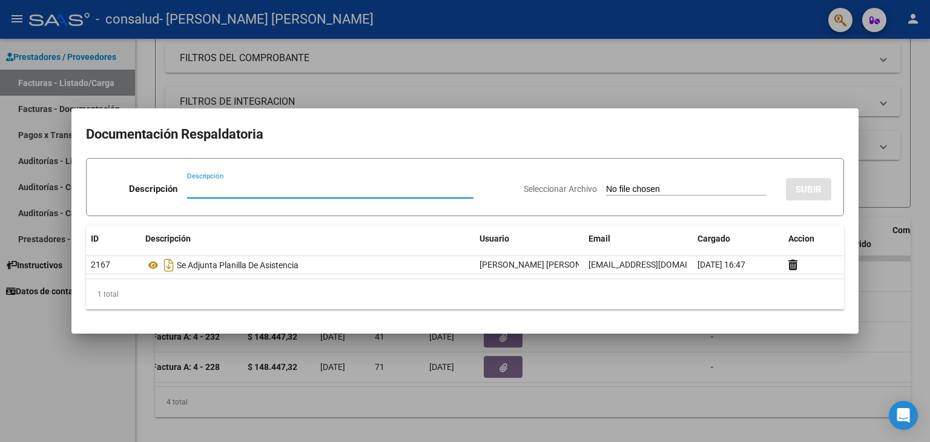
click at [594, 422] on div at bounding box center [465, 221] width 930 height 442
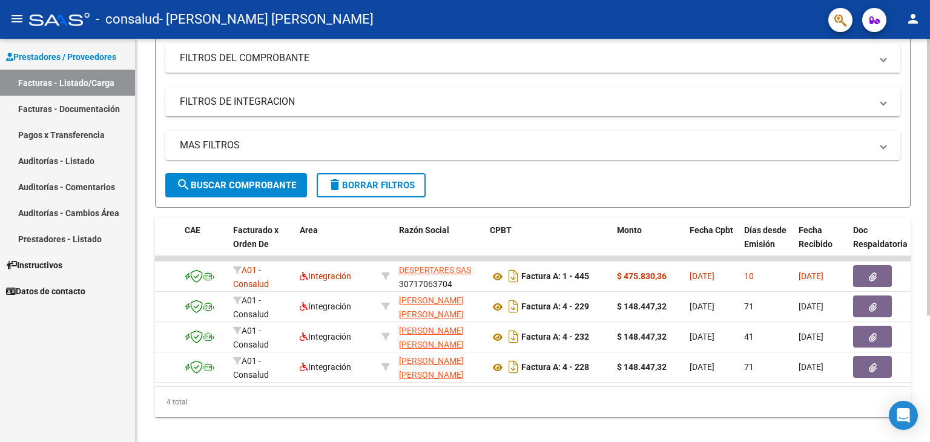
scroll to position [0, 0]
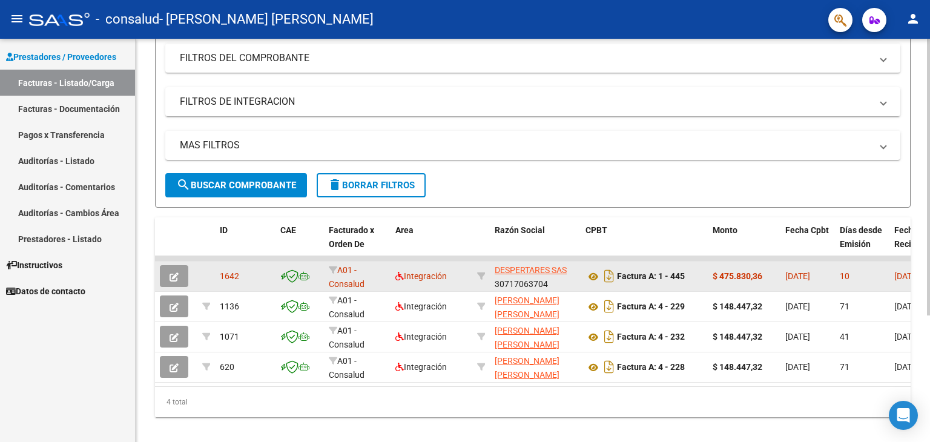
click at [182, 273] on button "button" at bounding box center [174, 276] width 28 height 22
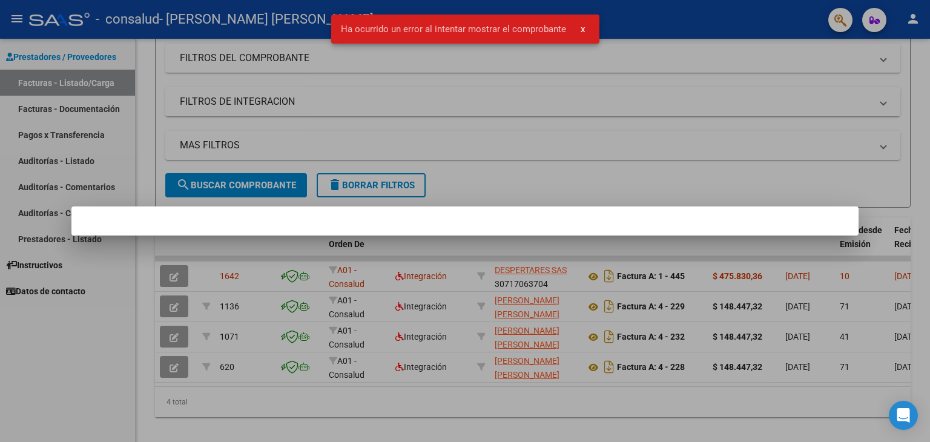
click at [483, 123] on div at bounding box center [465, 221] width 930 height 442
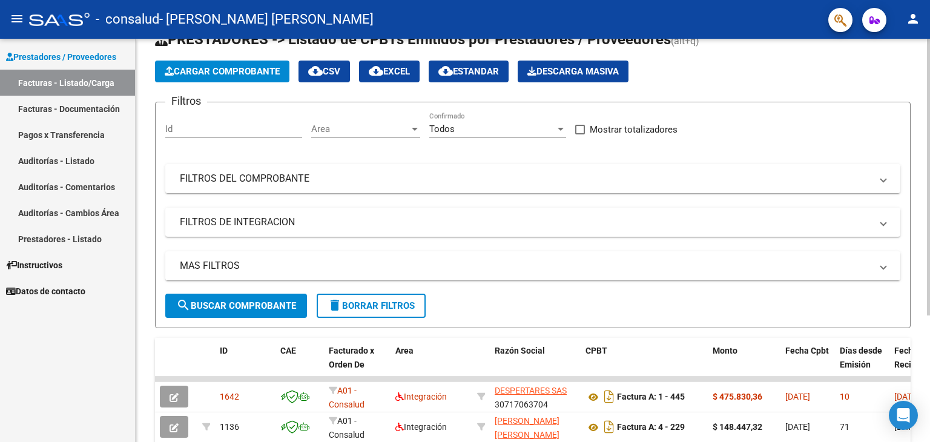
click at [930, 134] on div at bounding box center [928, 206] width 3 height 277
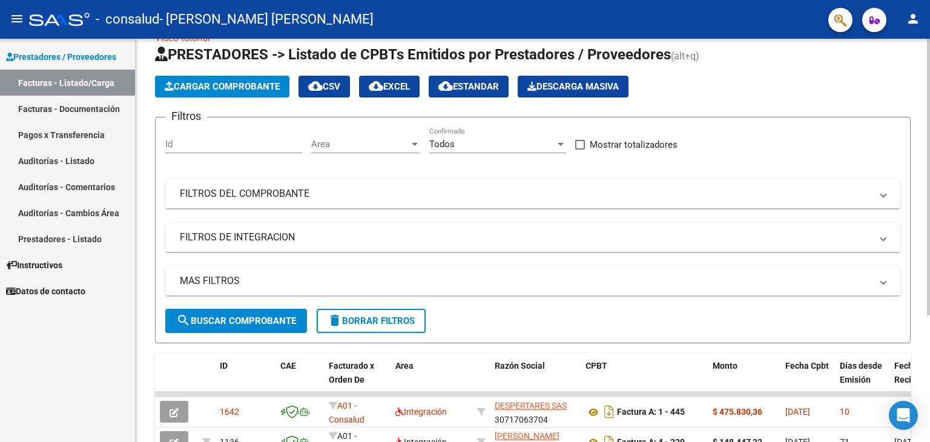
click at [234, 85] on span "Cargar Comprobante" at bounding box center [222, 86] width 115 height 11
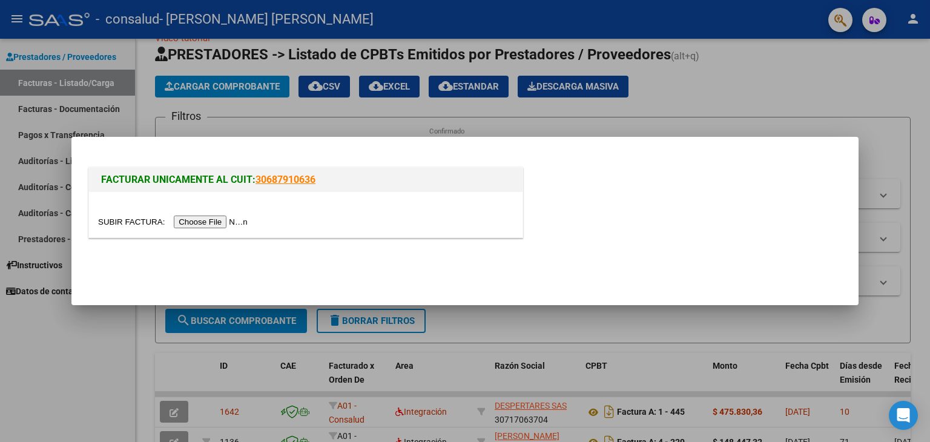
click at [195, 219] on input "file" at bounding box center [174, 222] width 153 height 13
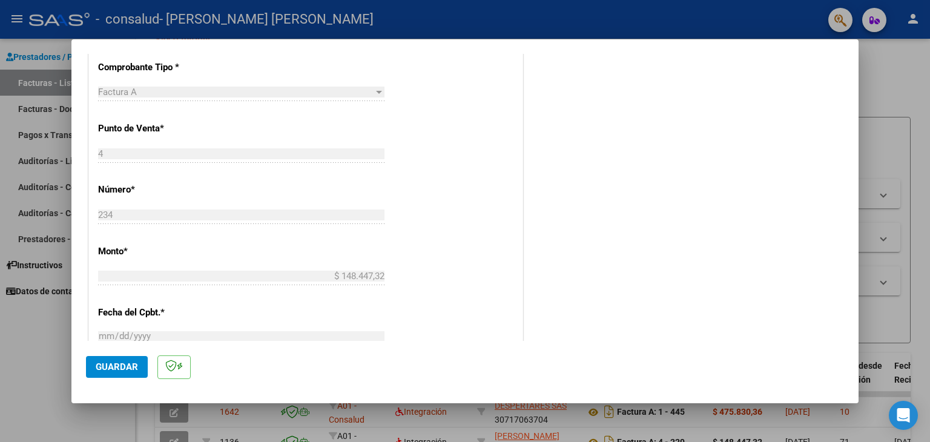
scroll to position [424, 0]
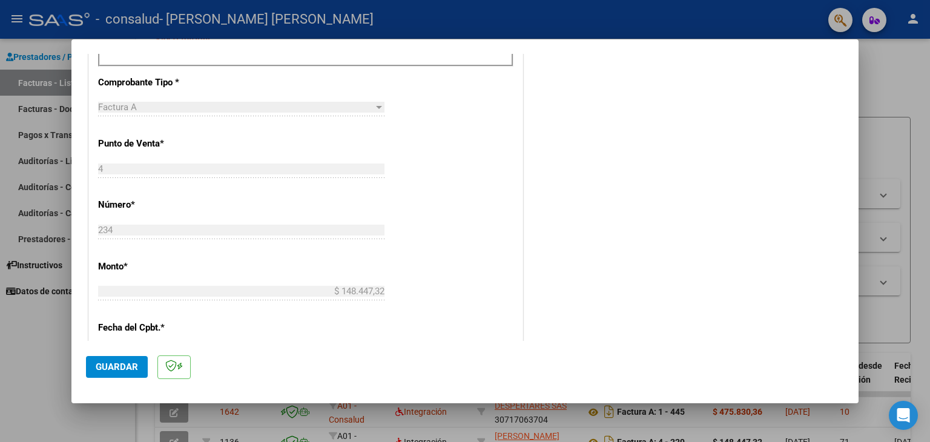
drag, startPoint x: 849, startPoint y: 202, endPoint x: 848, endPoint y: 169, distance: 32.7
click at [848, 168] on mat-dialog-content "COMPROBANTE VER COMPROBANTE El comprobante fue leído exitosamente. DATOS DEL CO…" at bounding box center [464, 198] width 787 height 288
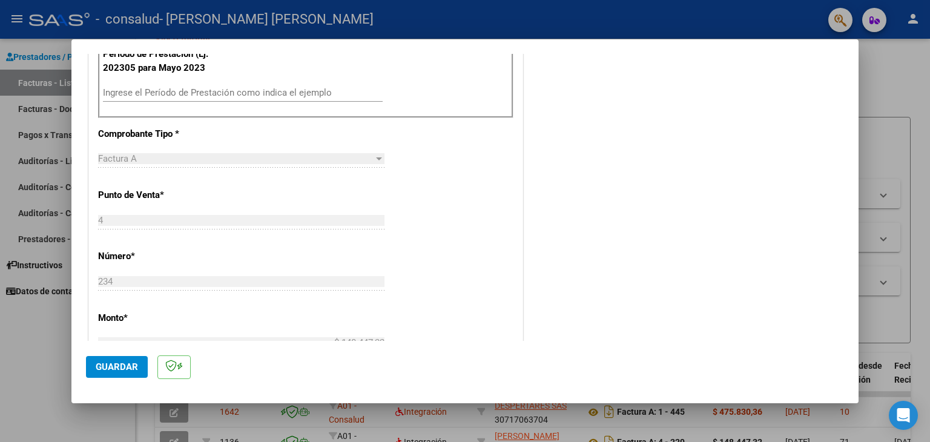
scroll to position [368, 0]
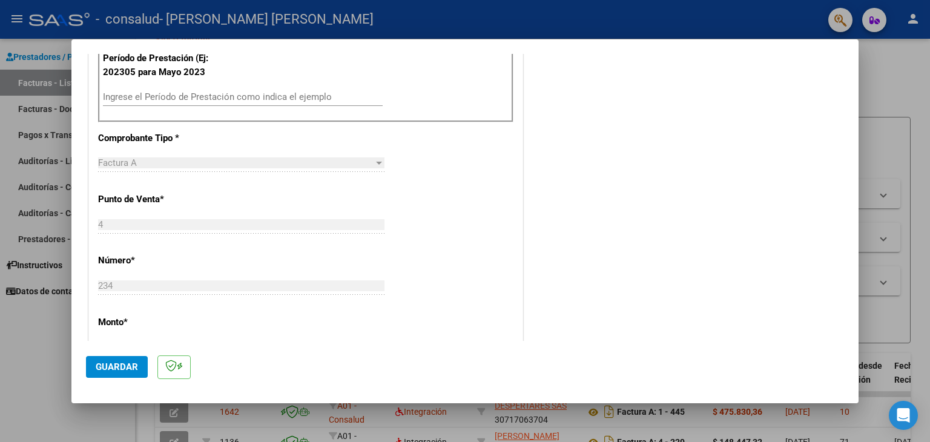
click at [347, 93] on input "Ingrese el Período de Prestación como indica el ejemplo" at bounding box center [243, 96] width 280 height 11
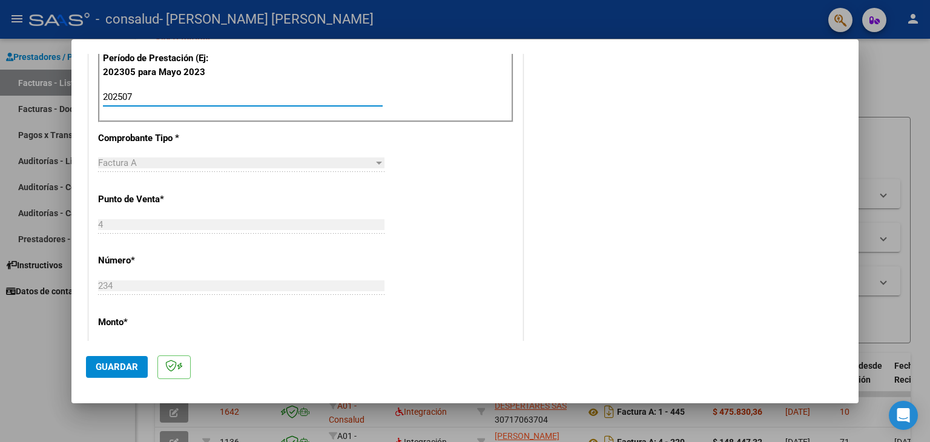
type input "202507"
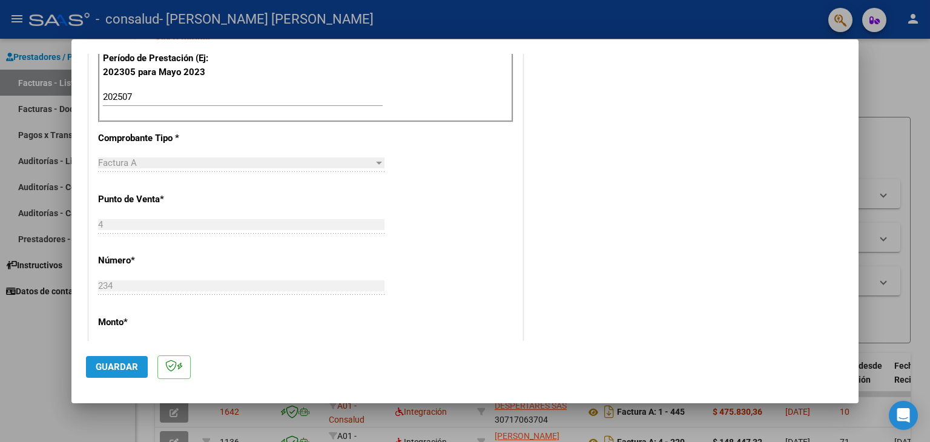
click at [124, 359] on button "Guardar" at bounding box center [117, 367] width 62 height 22
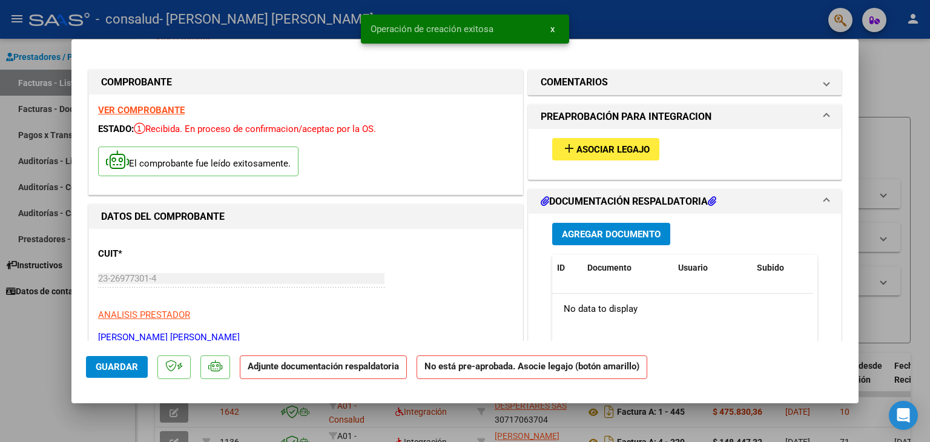
click at [635, 147] on span "Asociar Legajo" at bounding box center [613, 149] width 73 height 11
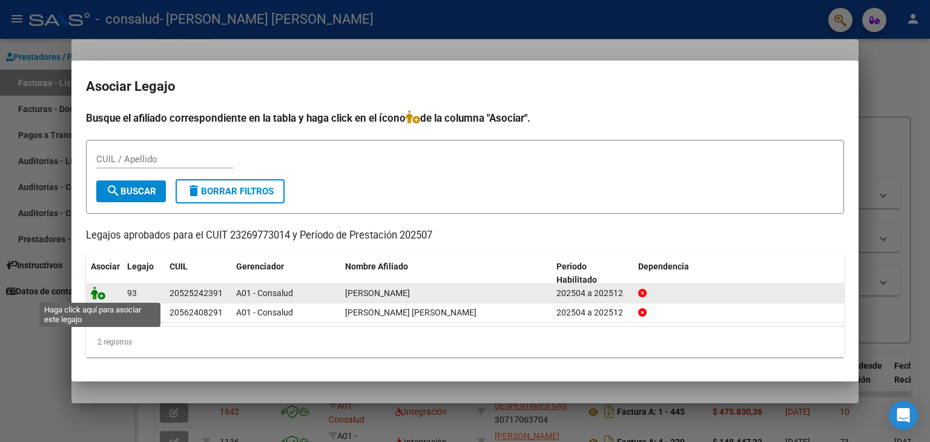
click at [100, 292] on icon at bounding box center [98, 292] width 15 height 13
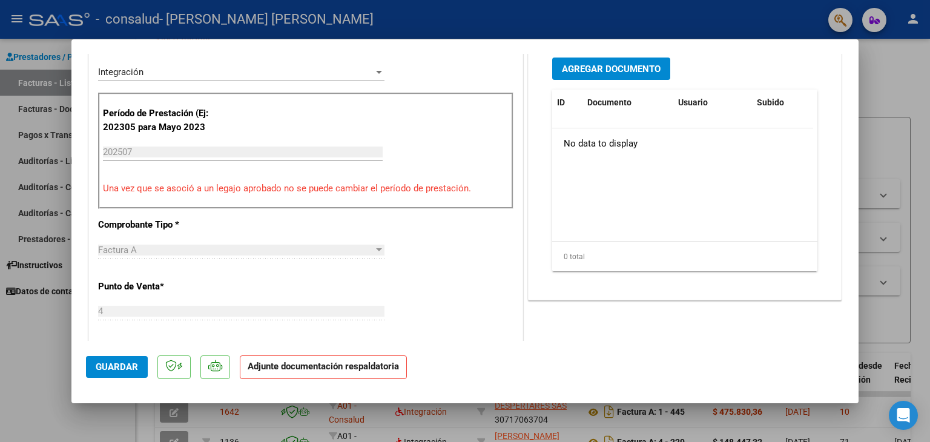
scroll to position [326, 0]
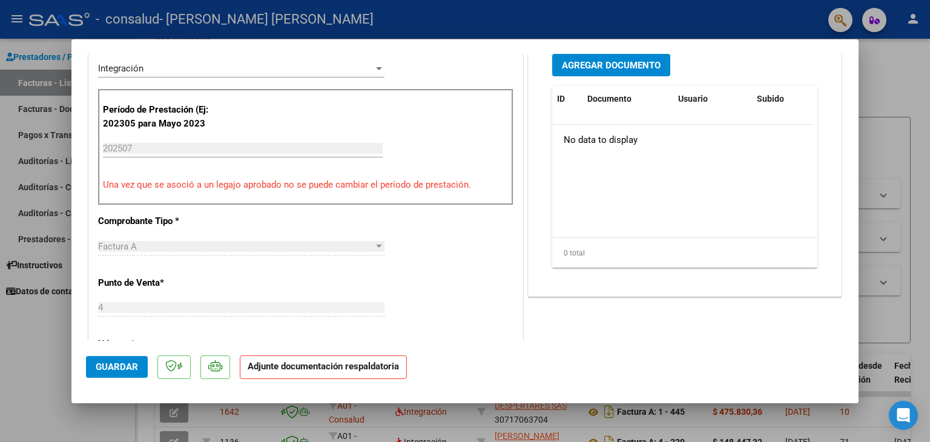
click at [615, 66] on span "Agregar Documento" at bounding box center [611, 65] width 99 height 11
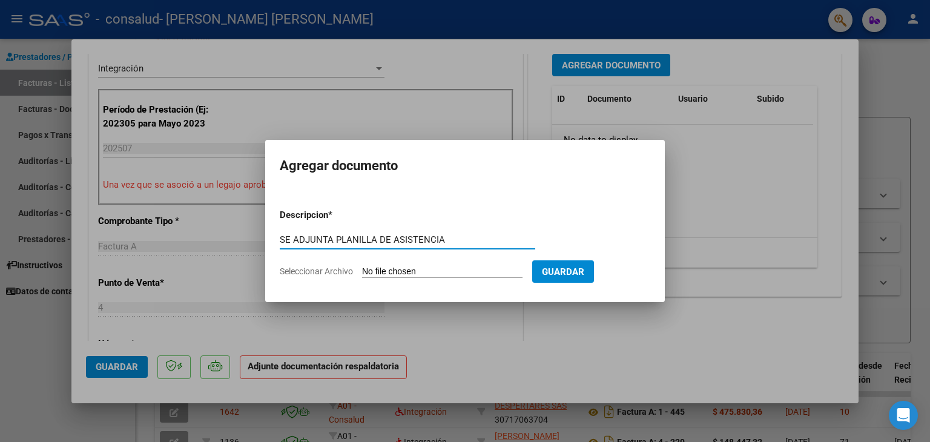
type input "SE ADJUNTA PLANILLA DE ASISTENCIA"
click at [455, 274] on input "Seleccionar Archivo" at bounding box center [442, 272] width 161 height 12
type input "C:\fakepath\P PS [DATE] [PERSON_NAME]pdf"
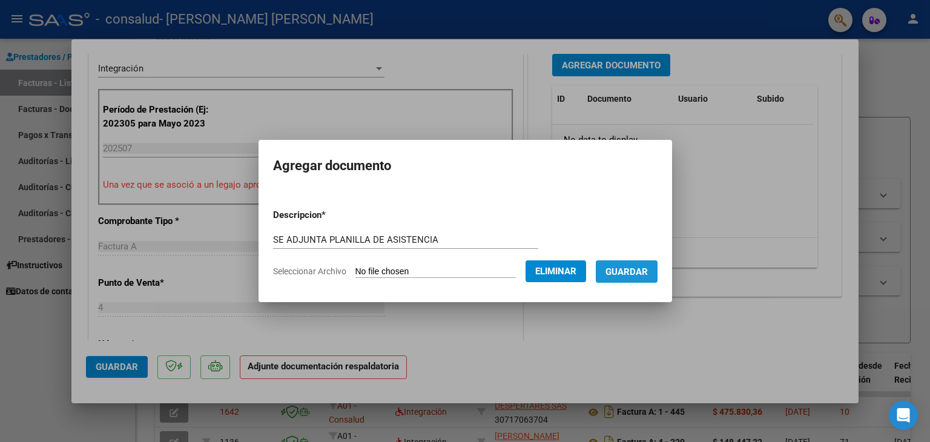
click at [638, 274] on span "Guardar" at bounding box center [627, 271] width 42 height 11
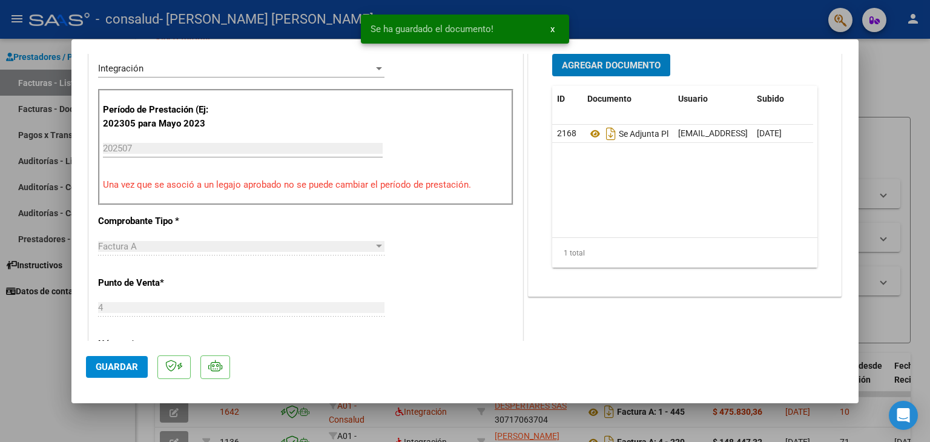
scroll to position [325, 0]
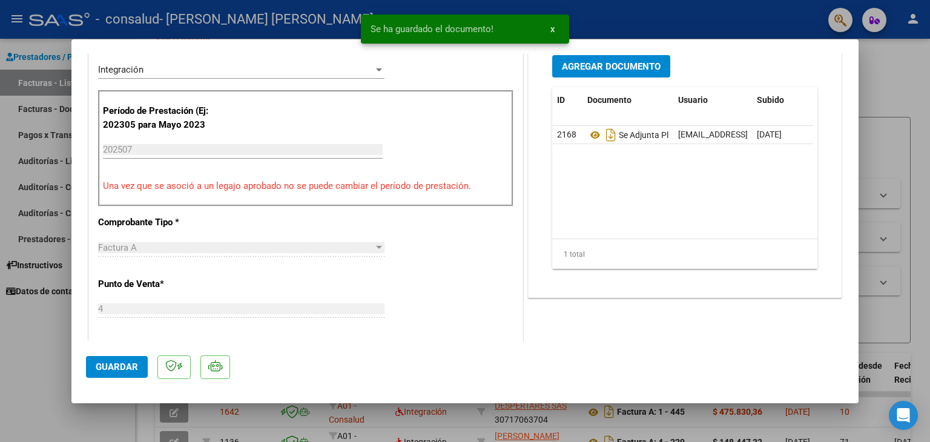
click at [901, 95] on div at bounding box center [465, 221] width 930 height 442
type input "$ 0,00"
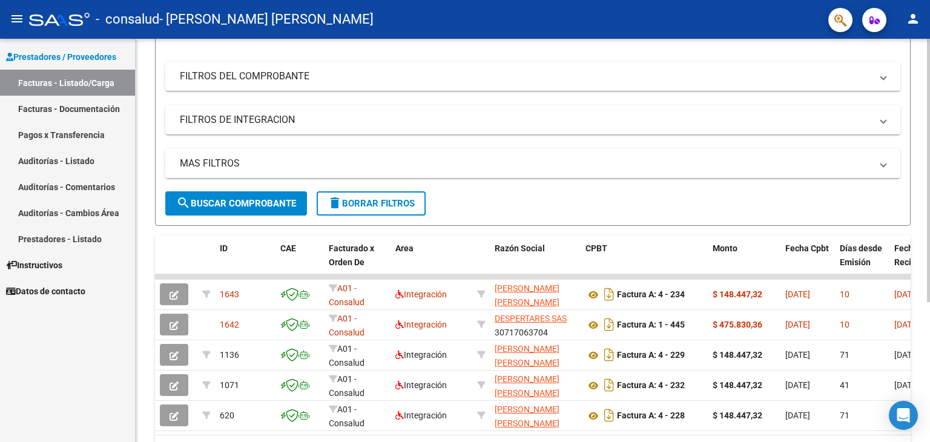
scroll to position [145, 0]
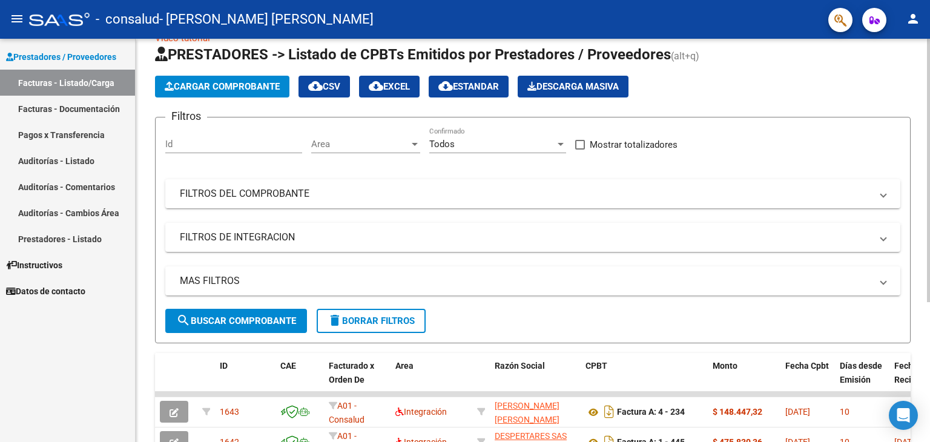
click at [930, 151] on div at bounding box center [928, 188] width 3 height 263
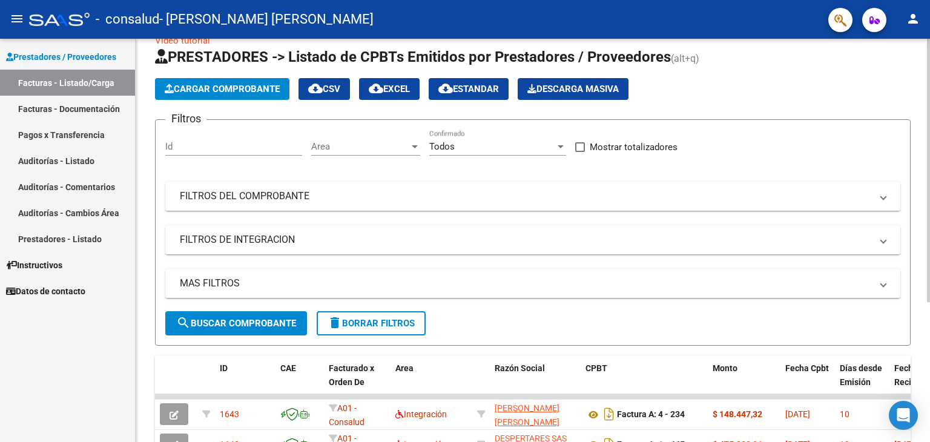
click at [242, 84] on span "Cargar Comprobante" at bounding box center [222, 89] width 115 height 11
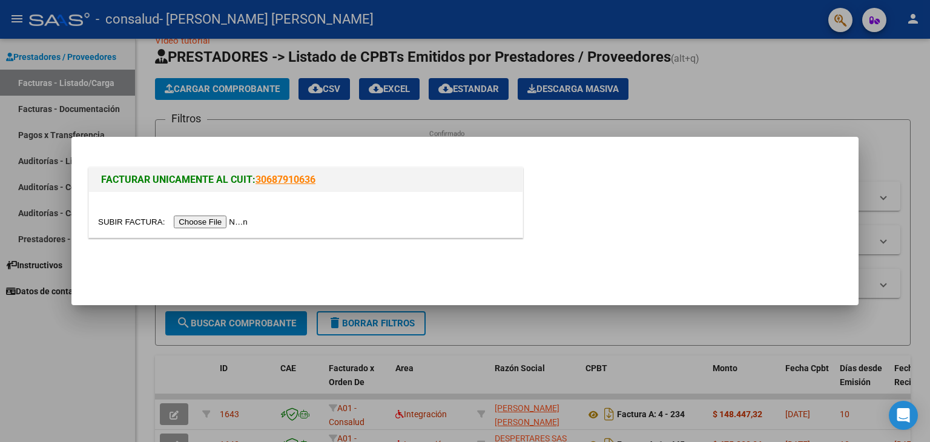
click at [214, 221] on input "file" at bounding box center [174, 222] width 153 height 13
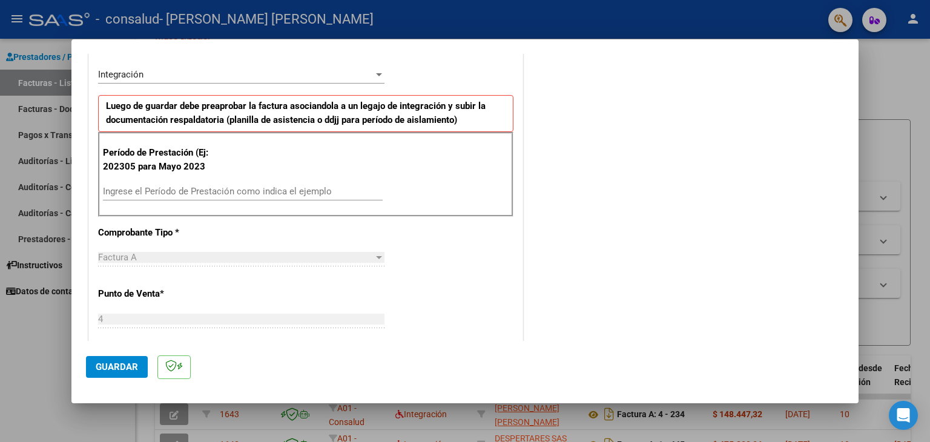
scroll to position [285, 0]
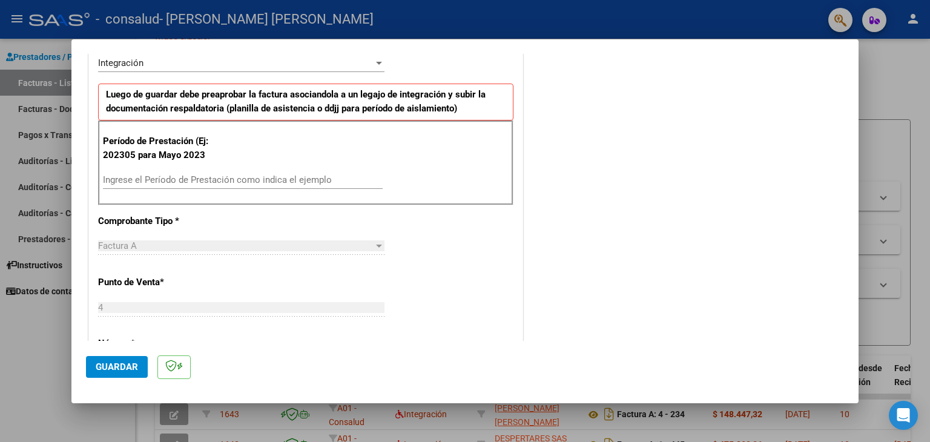
click at [297, 174] on input "Ingrese el Período de Prestación como indica el ejemplo" at bounding box center [243, 179] width 280 height 11
type input "202507"
click at [117, 362] on span "Guardar" at bounding box center [117, 367] width 42 height 11
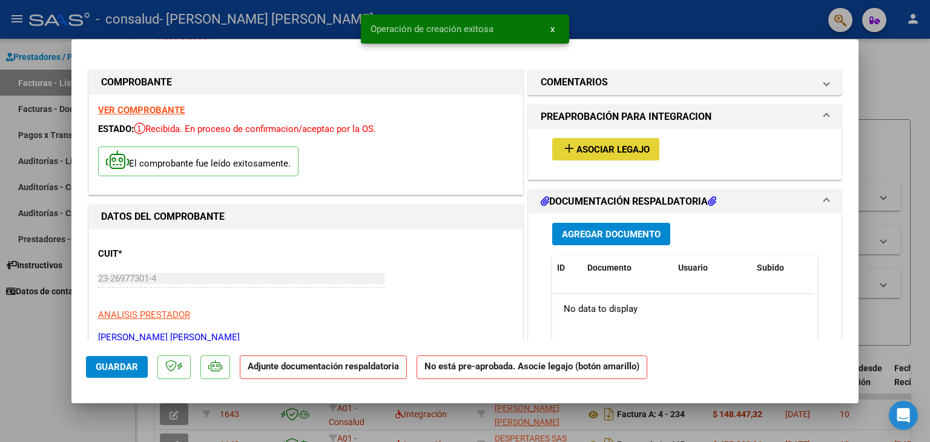
click at [625, 152] on span "Asociar Legajo" at bounding box center [613, 149] width 73 height 11
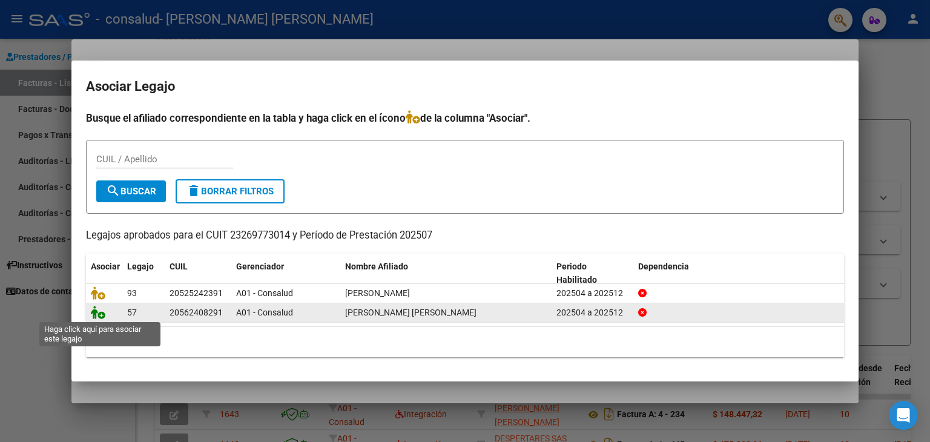
click at [98, 314] on icon at bounding box center [98, 312] width 15 height 13
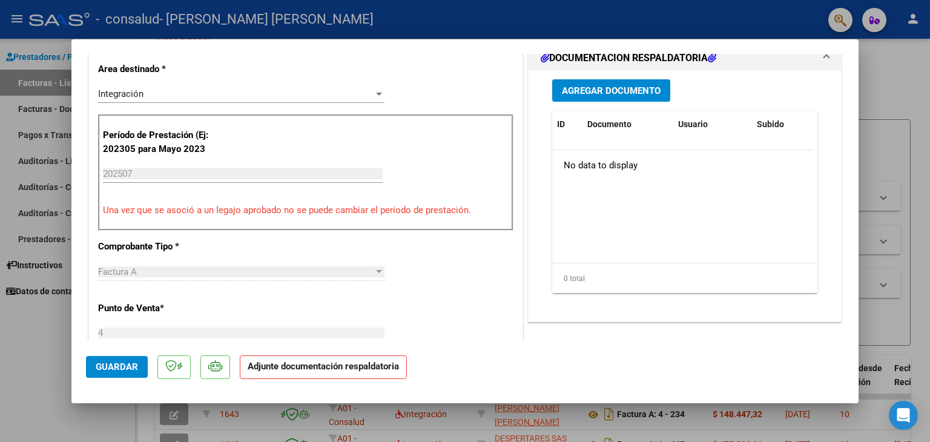
scroll to position [334, 0]
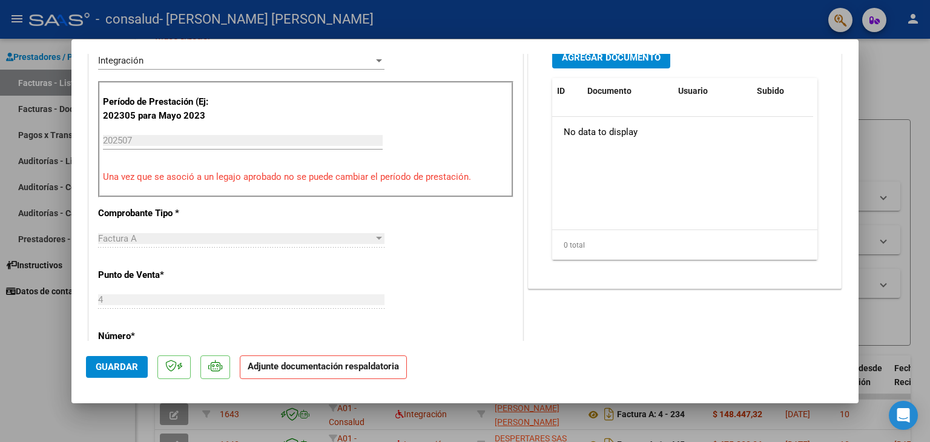
click at [586, 56] on span "Agregar Documento" at bounding box center [611, 57] width 99 height 11
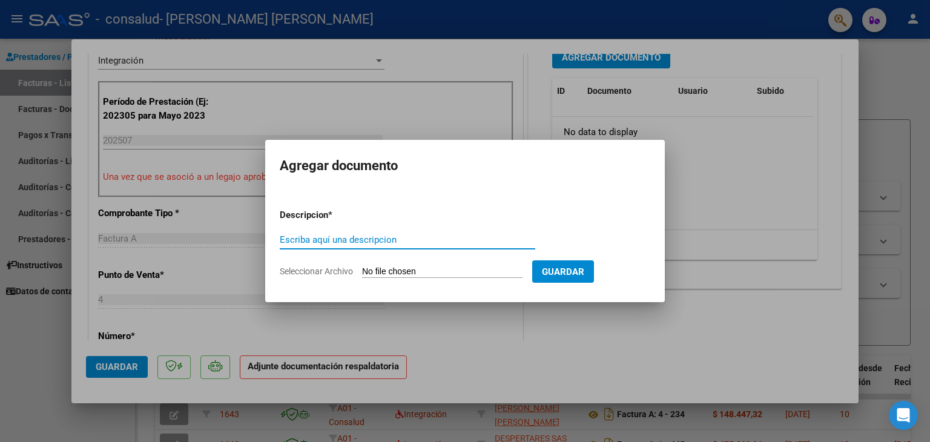
click at [372, 243] on input "Escriba aquí una descripcion" at bounding box center [408, 239] width 256 height 11
type input "SE ADJUNTA PLANILLA DE ASISTENCIA"
click at [441, 276] on input "Seleccionar Archivo" at bounding box center [442, 272] width 161 height 12
type input "C:\fakepath\P PS [DATE] [PERSON_NAME] F.pdf"
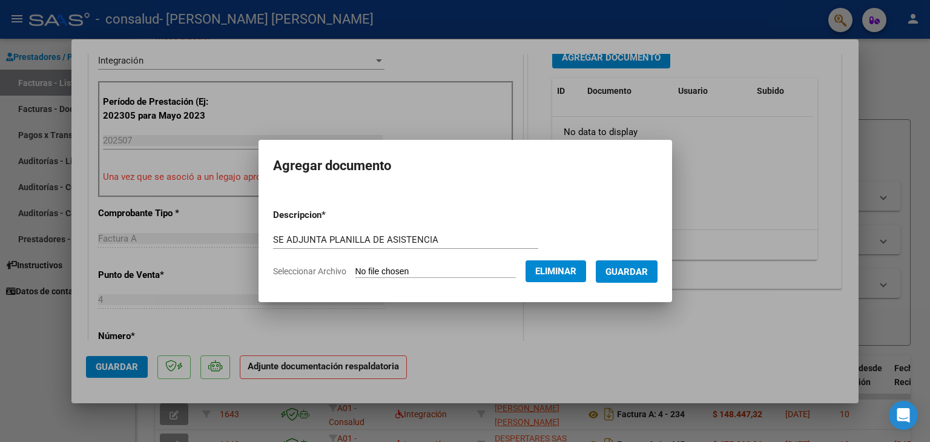
click at [633, 271] on span "Guardar" at bounding box center [627, 271] width 42 height 11
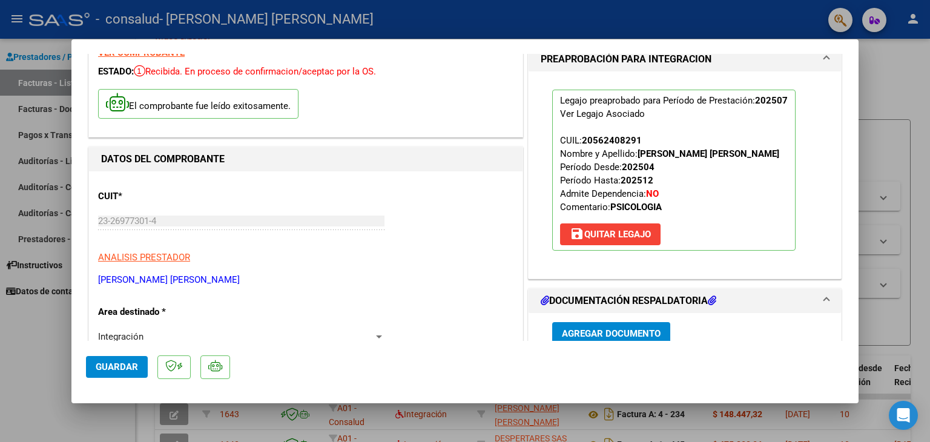
scroll to position [0, 0]
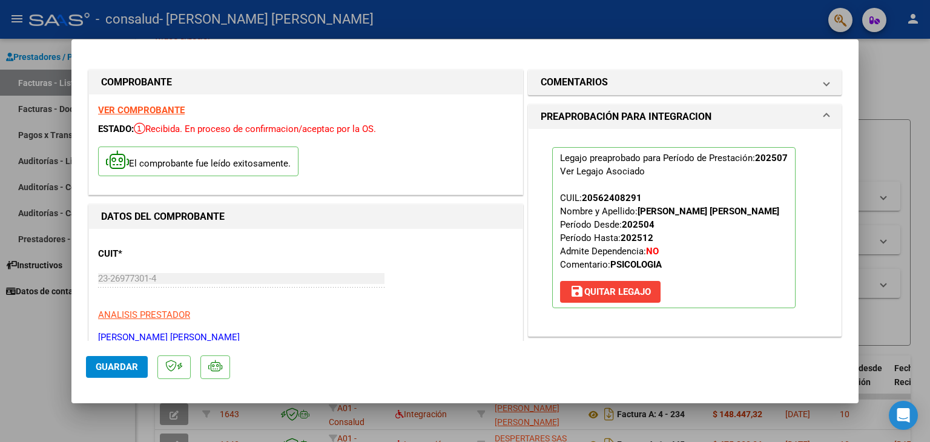
click at [877, 74] on div at bounding box center [465, 221] width 930 height 442
type input "$ 0,00"
